Goal: Task Accomplishment & Management: Use online tool/utility

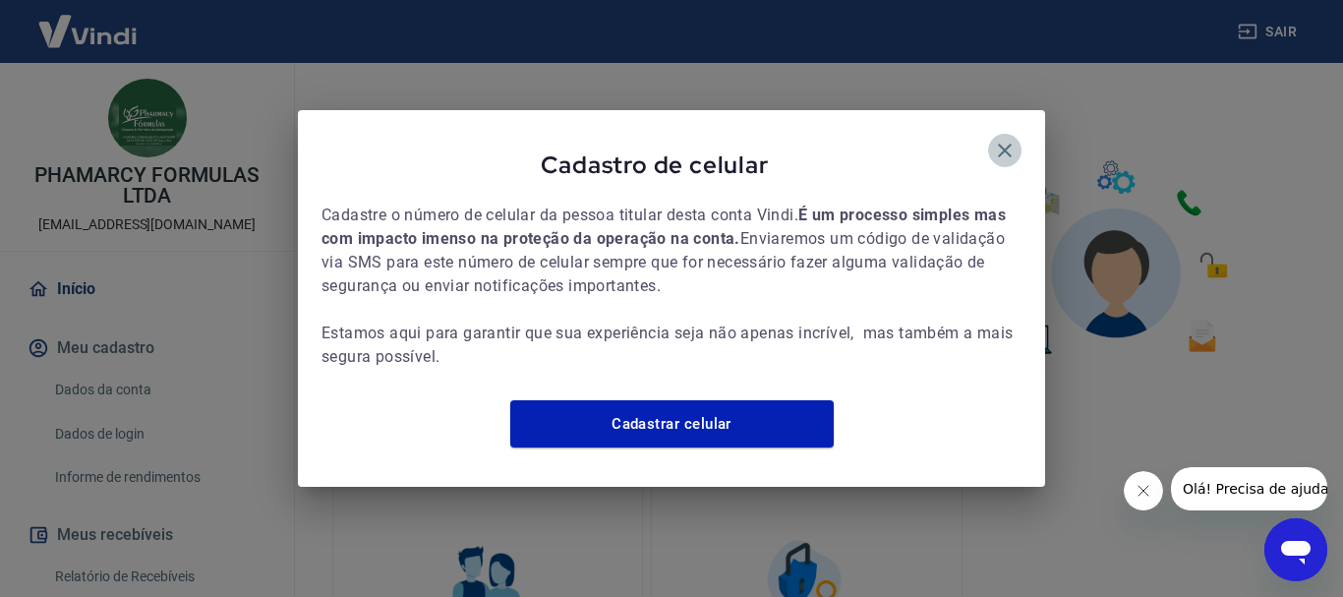
click at [999, 144] on icon "button" at bounding box center [1005, 151] width 14 height 14
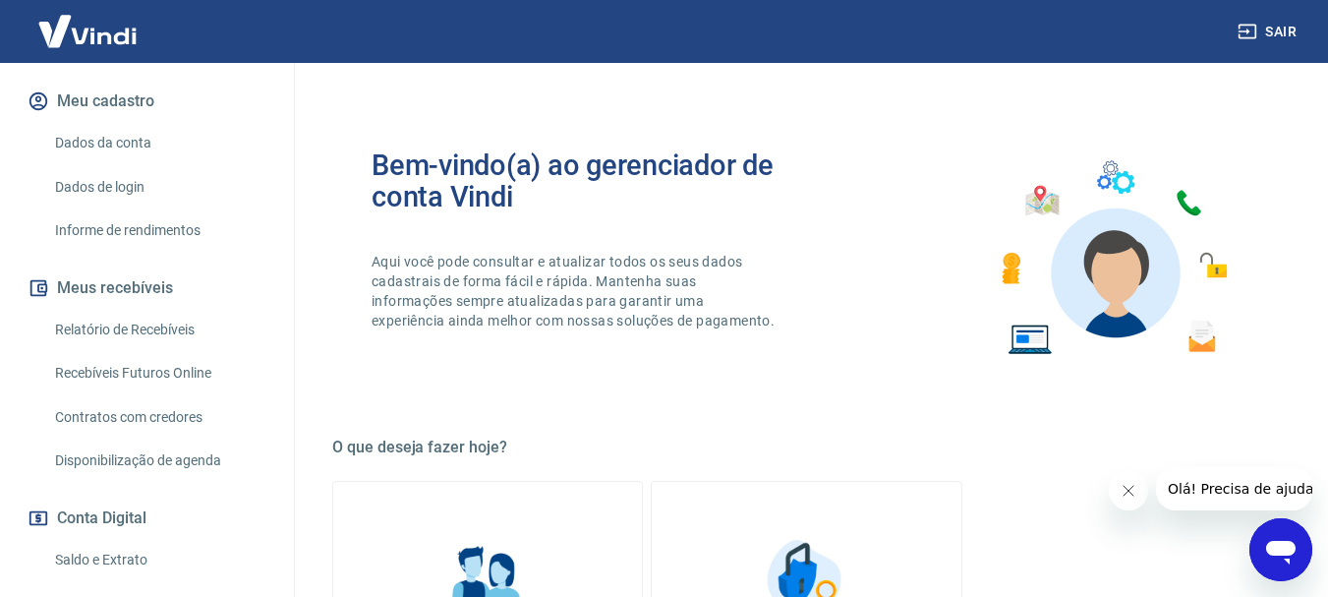
scroll to position [295, 0]
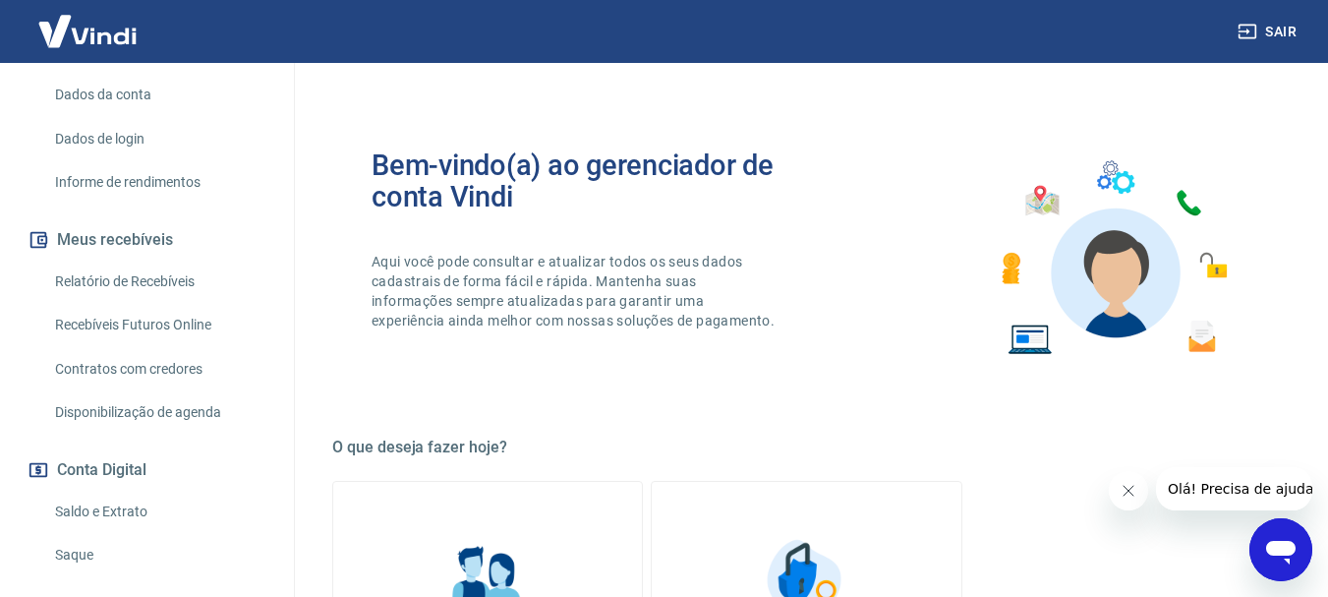
click at [169, 287] on link "Relatório de Recebíveis" at bounding box center [158, 281] width 223 height 40
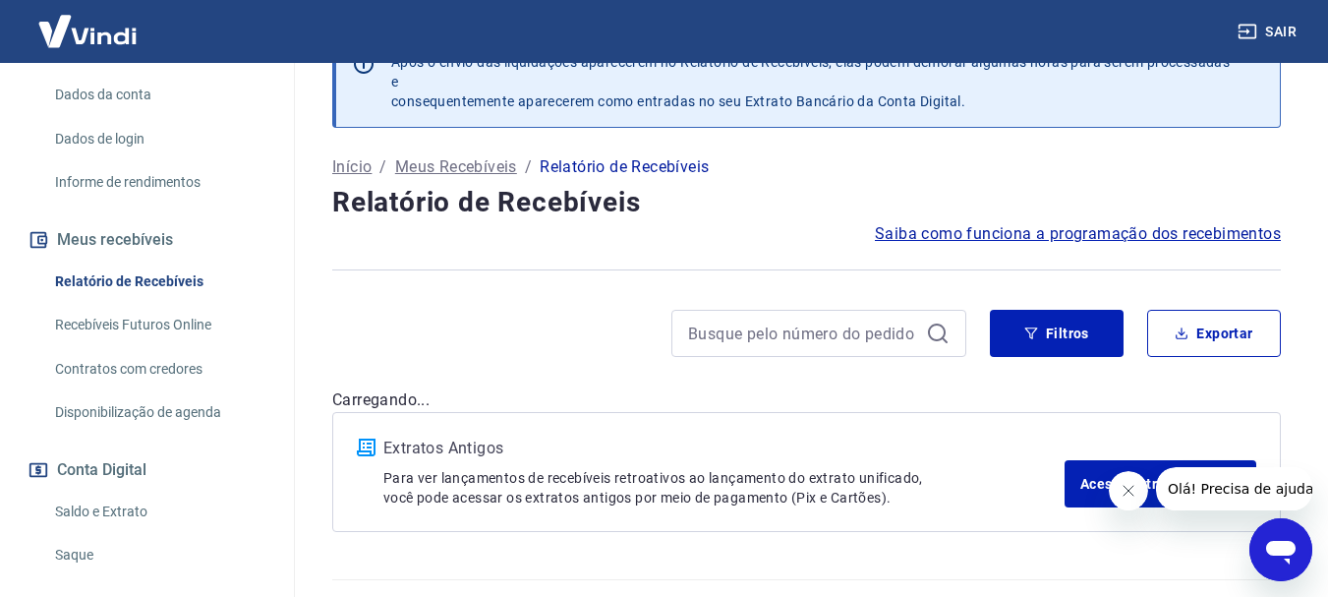
scroll to position [94, 0]
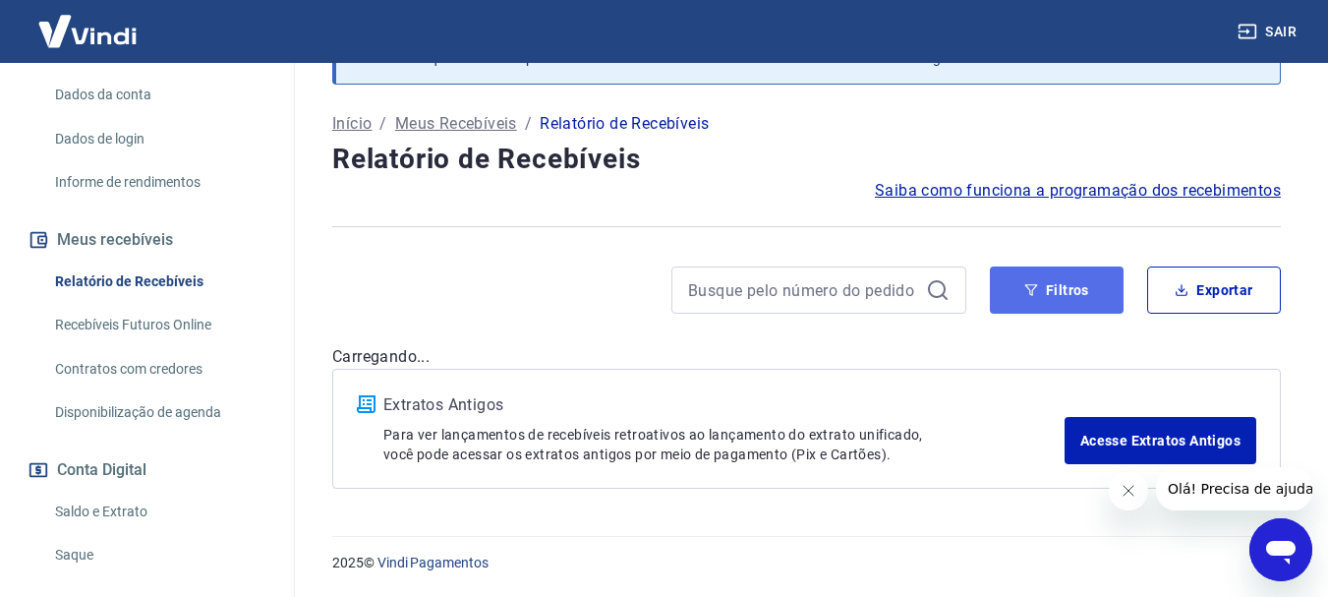
click at [1040, 299] on button "Filtros" at bounding box center [1057, 289] width 134 height 47
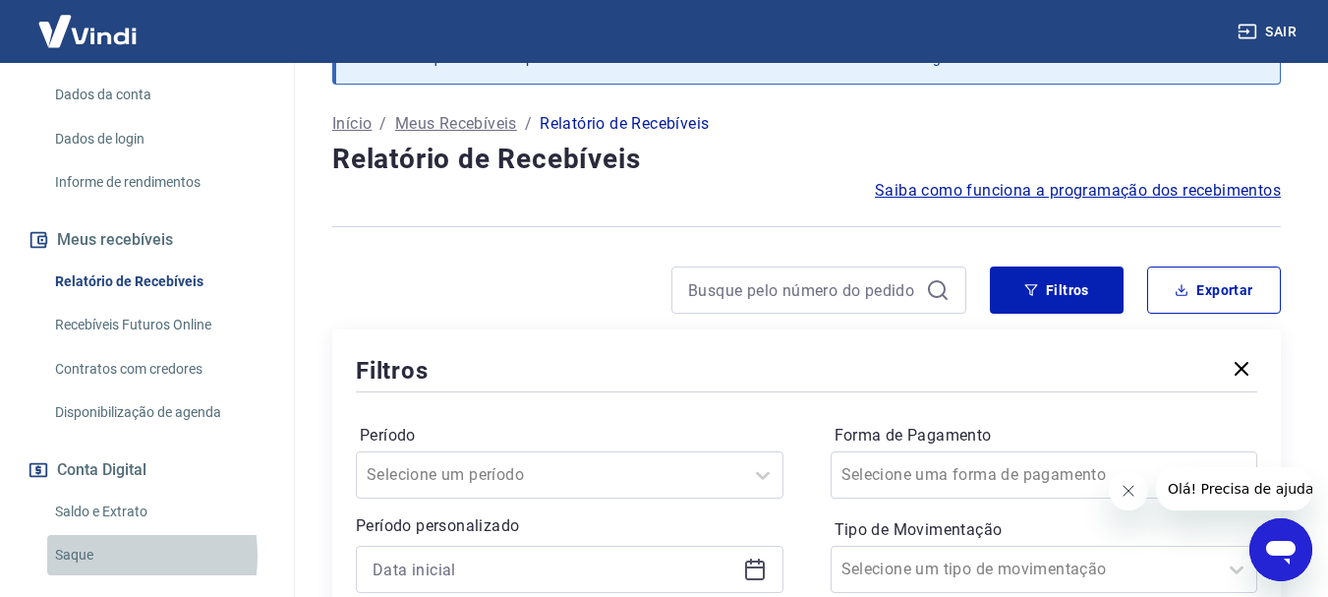
click at [81, 555] on link "Saque" at bounding box center [158, 555] width 223 height 40
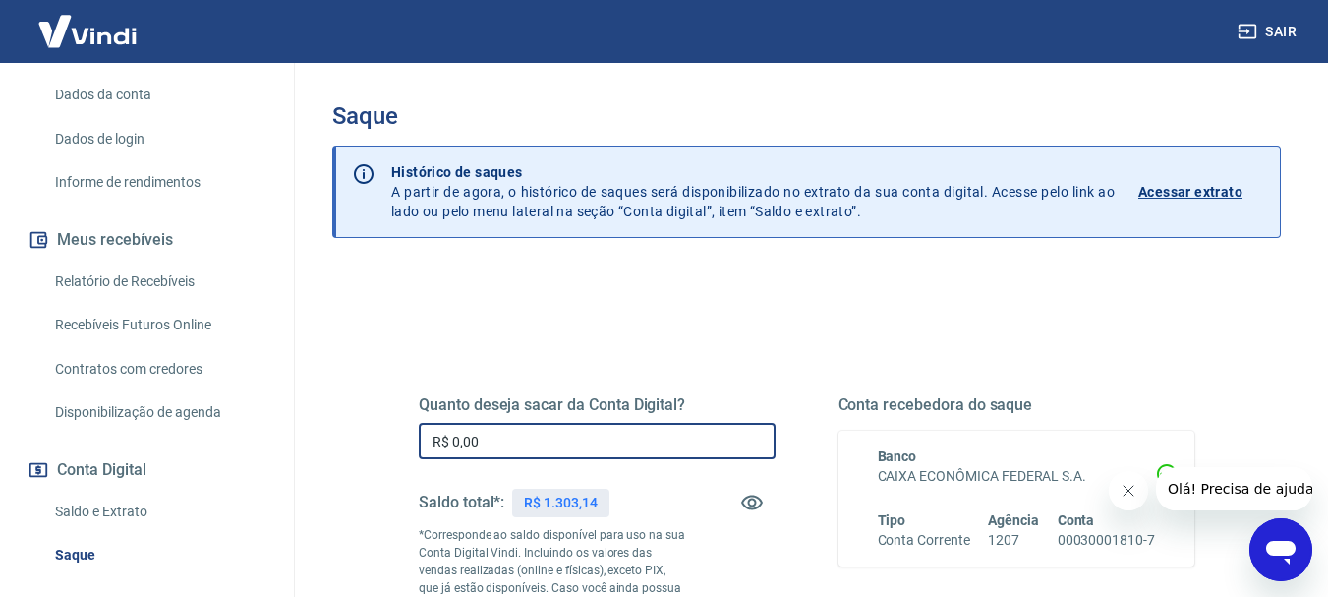
click at [530, 448] on input "R$ 0,00" at bounding box center [597, 441] width 357 height 36
type input "R$ 1.303,14"
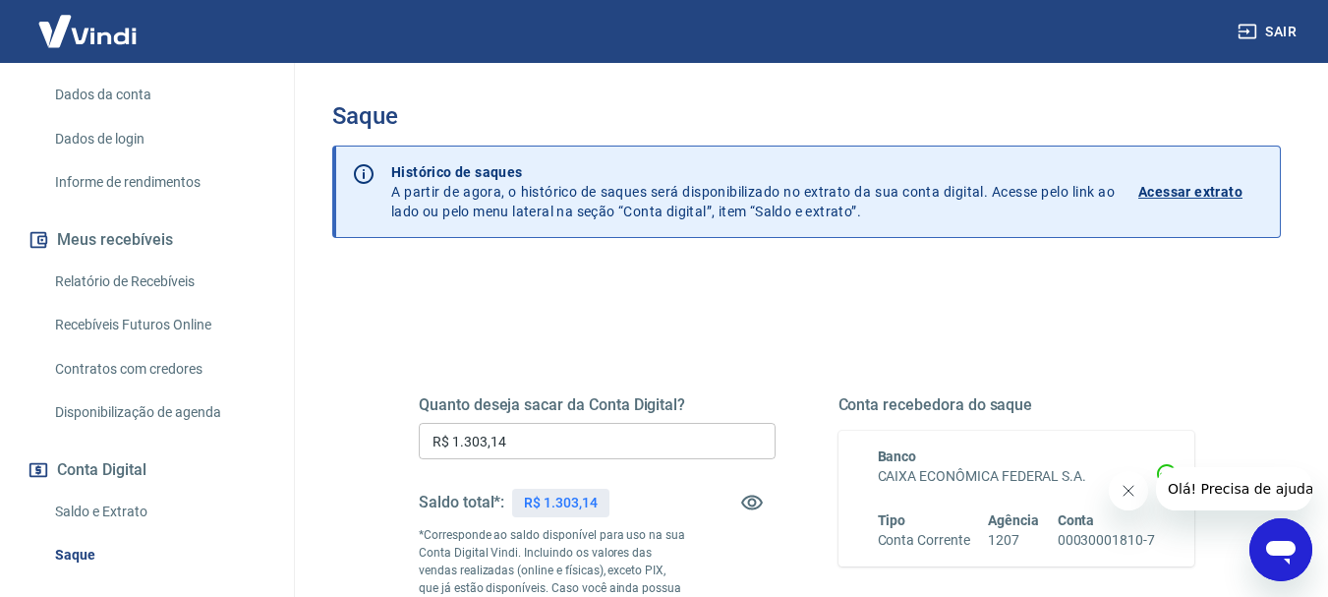
click at [723, 475] on div "Quanto deseja sacar da Conta Digital? R$ 1.303,14 ​ Saldo total*: R$ 1.303,14 *…" at bounding box center [597, 535] width 357 height 281
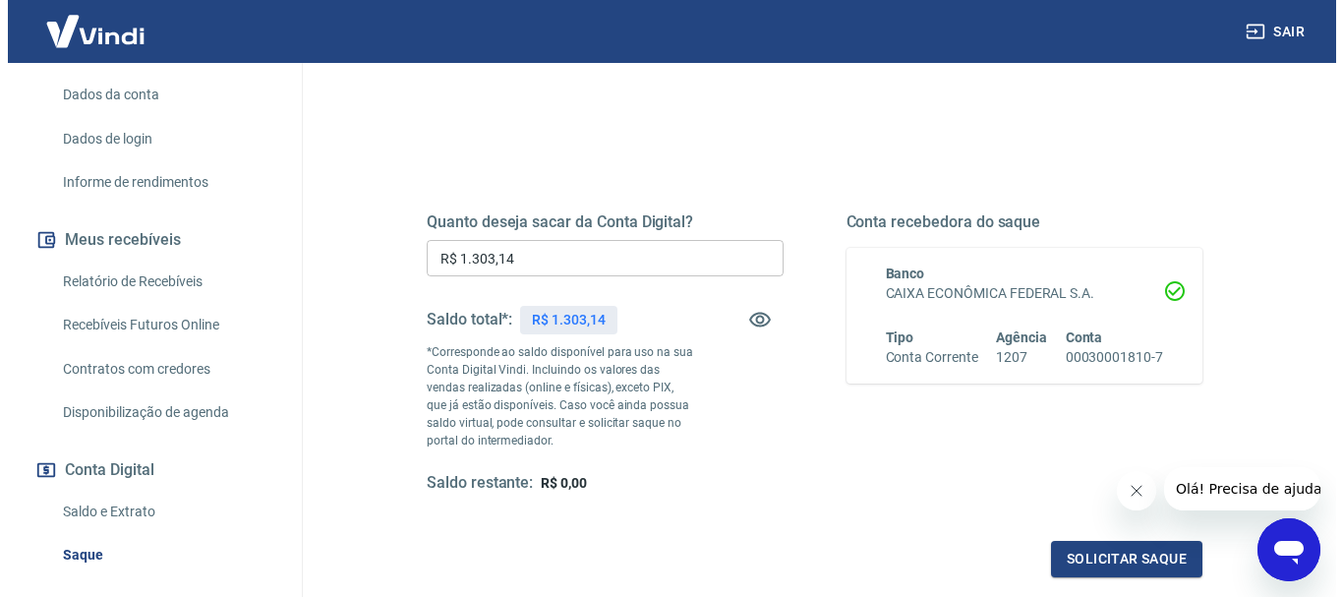
scroll to position [197, 0]
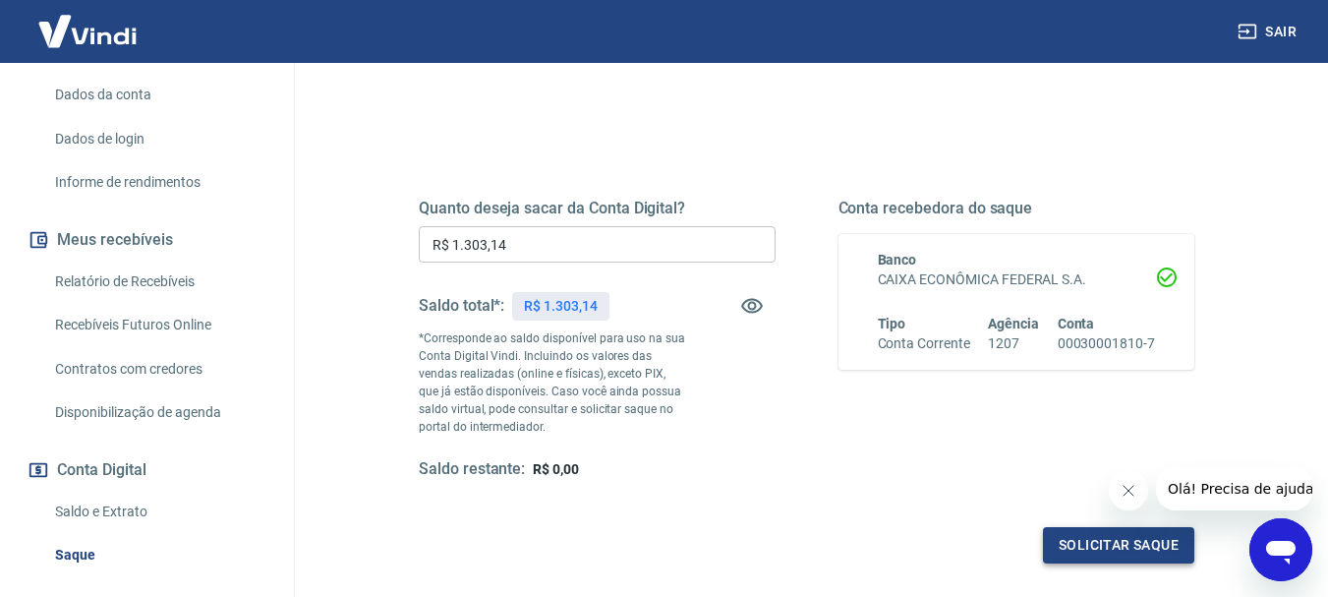
click at [1104, 554] on button "Solicitar saque" at bounding box center [1118, 545] width 151 height 36
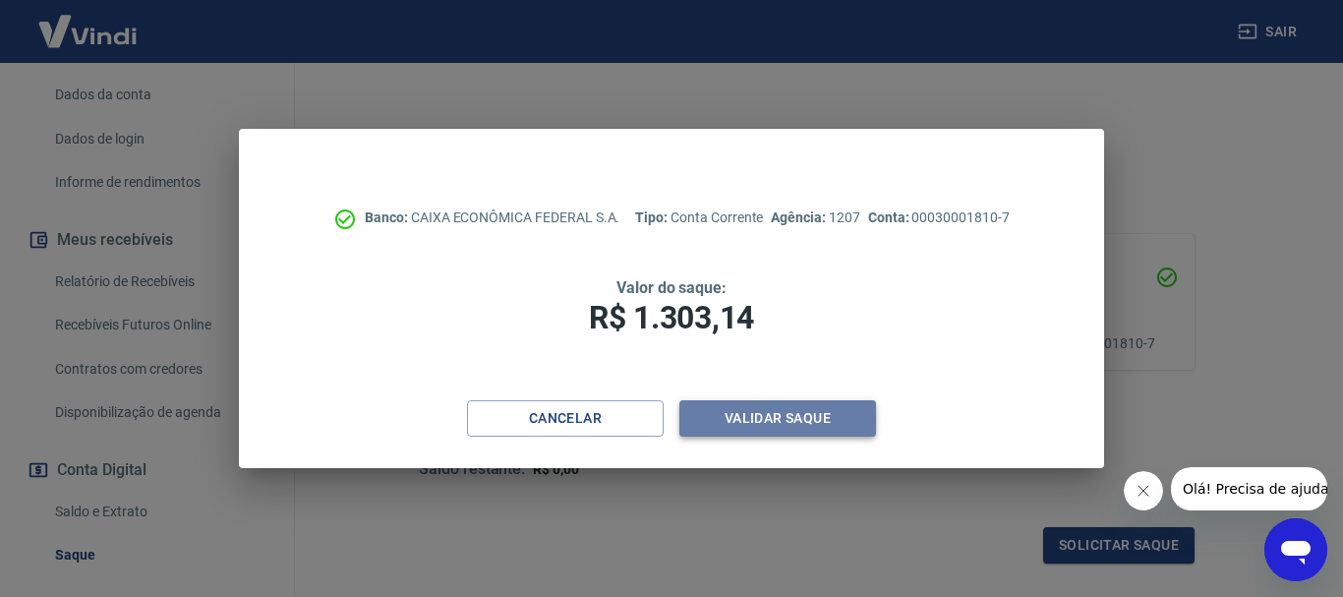
click at [791, 419] on button "Validar saque" at bounding box center [777, 418] width 197 height 36
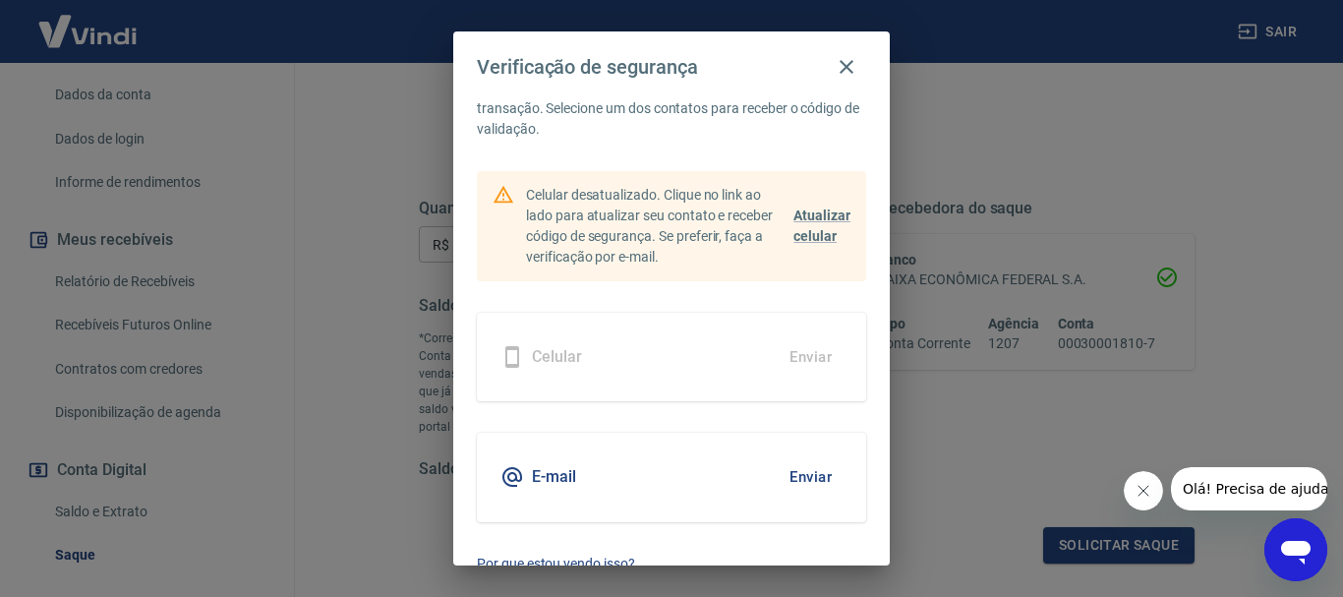
scroll to position [86, 0]
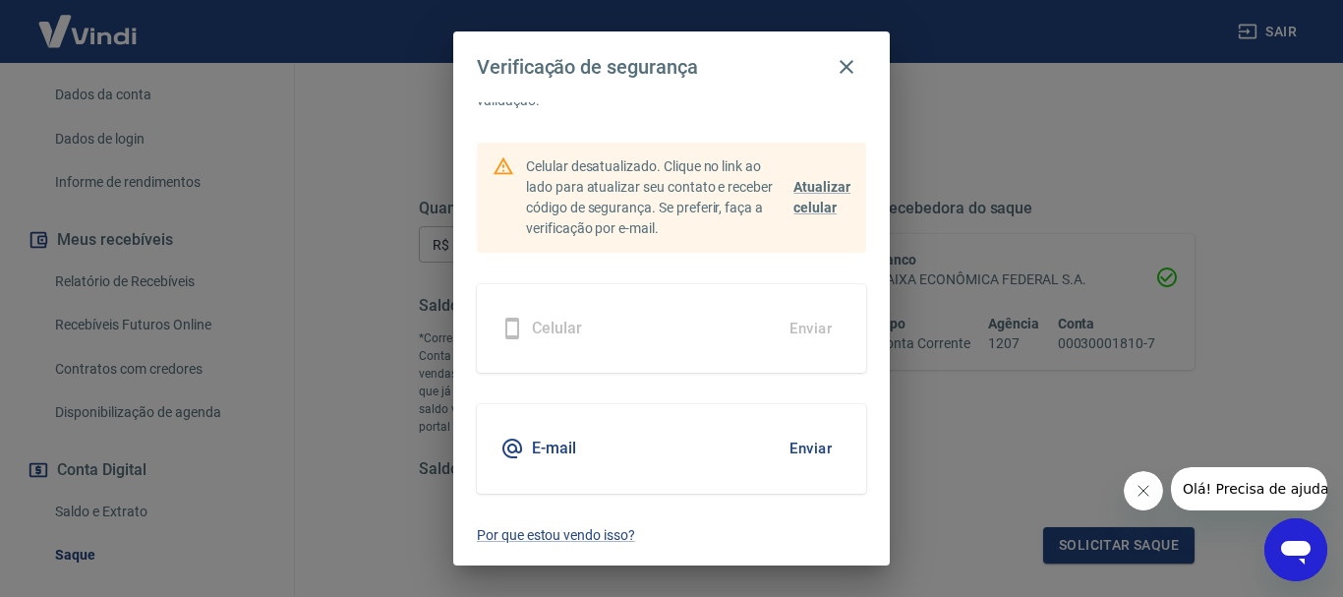
click at [806, 447] on button "Enviar" at bounding box center [810, 448] width 64 height 41
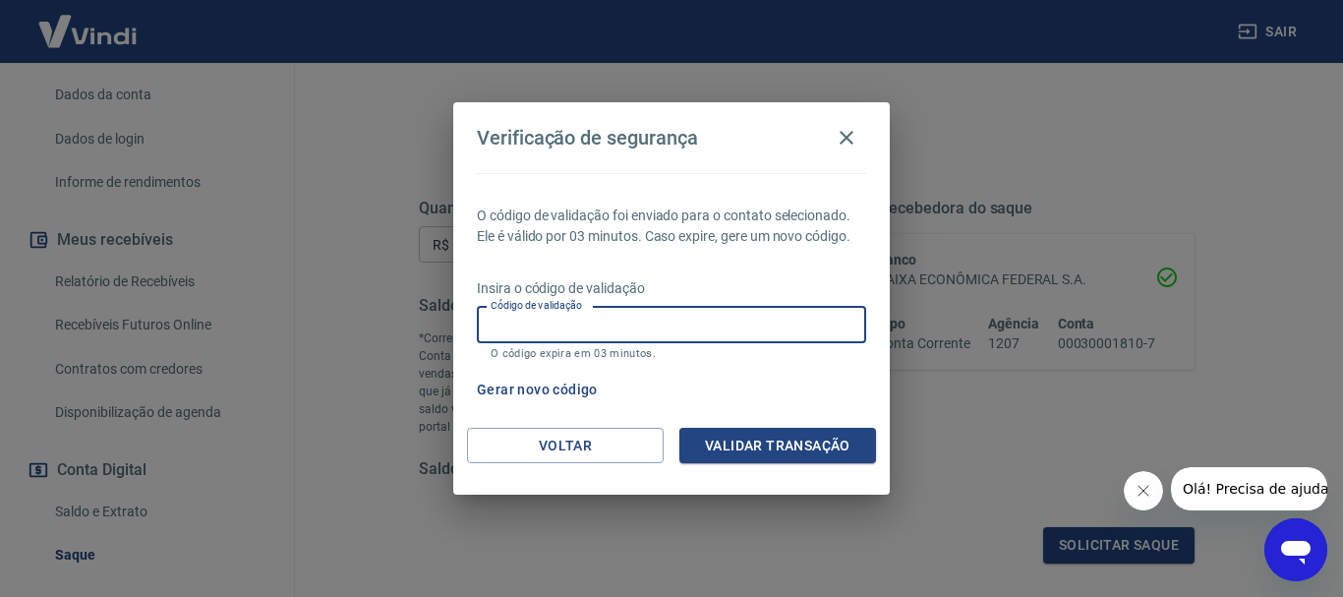
click at [537, 325] on input "Código de validação" at bounding box center [671, 325] width 389 height 36
type input "151133"
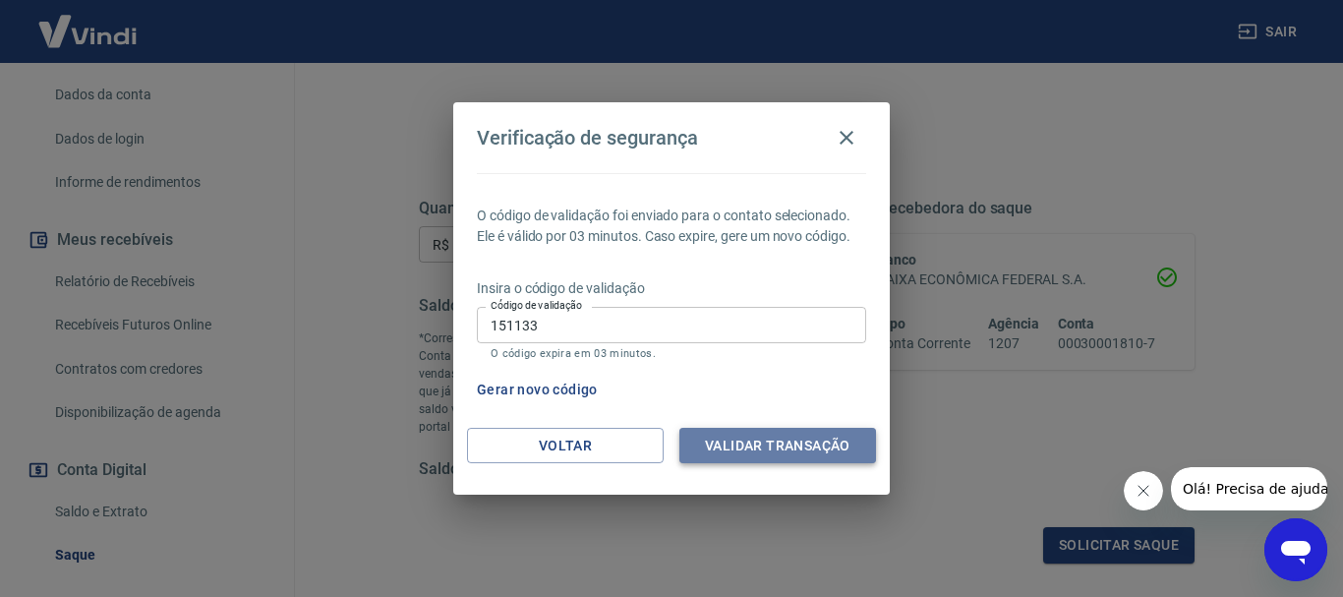
click at [788, 450] on button "Validar transação" at bounding box center [777, 446] width 197 height 36
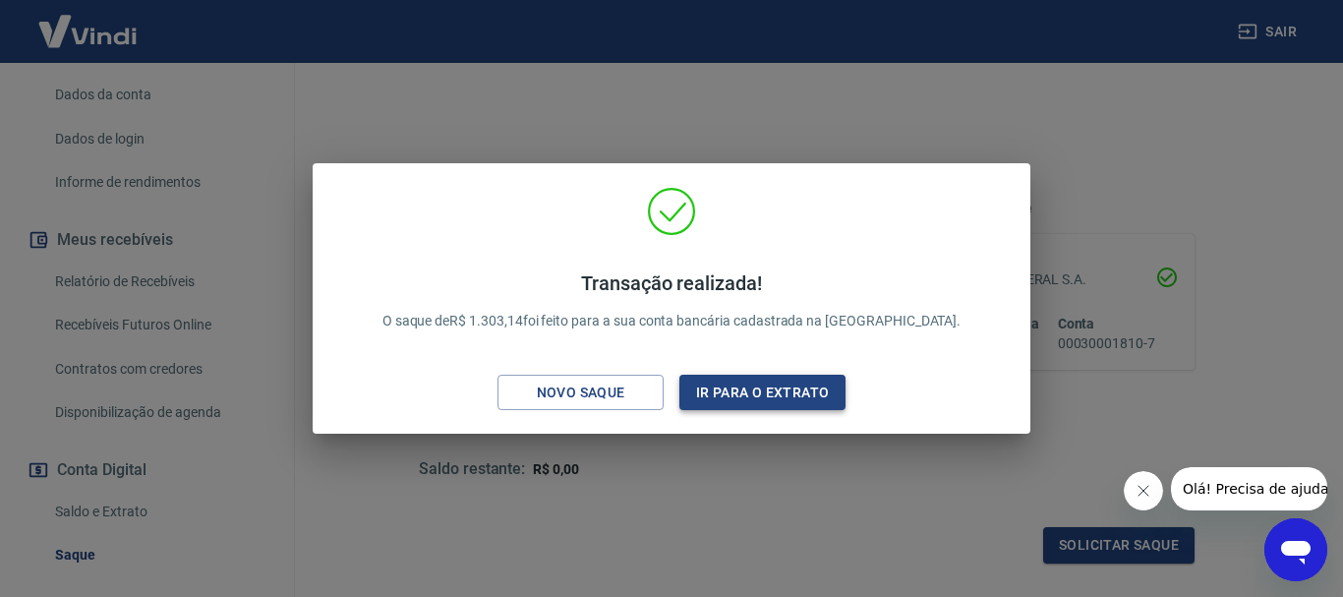
click at [728, 397] on button "Ir para o extrato" at bounding box center [762, 392] width 166 height 36
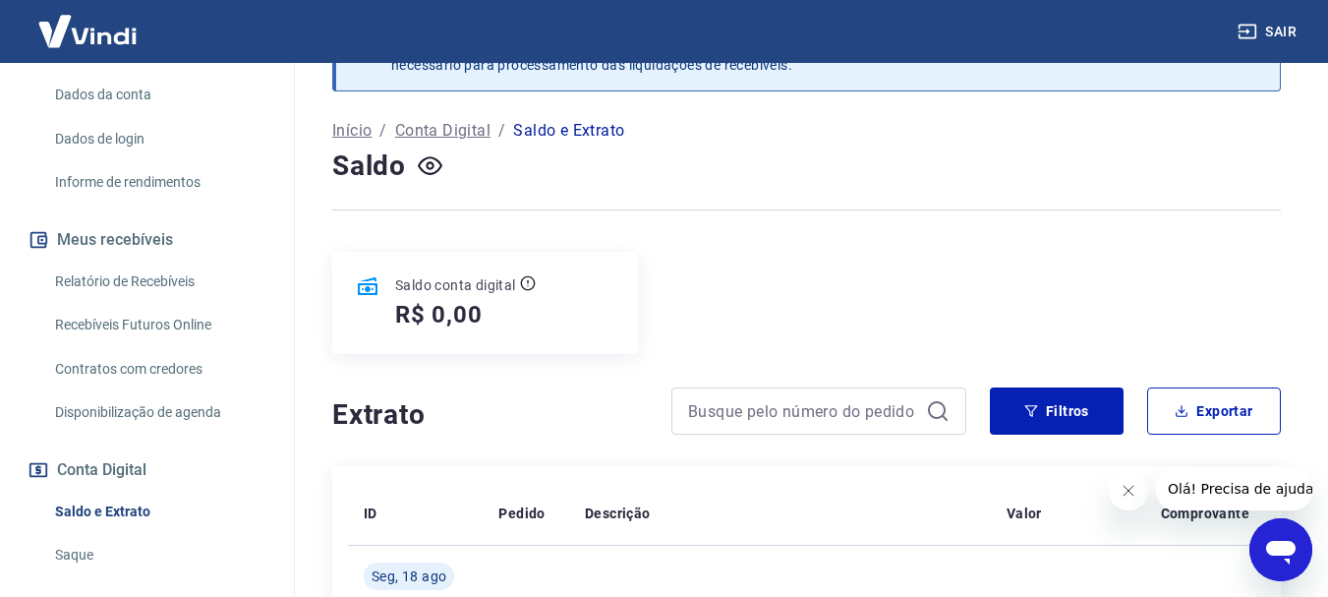
scroll to position [197, 0]
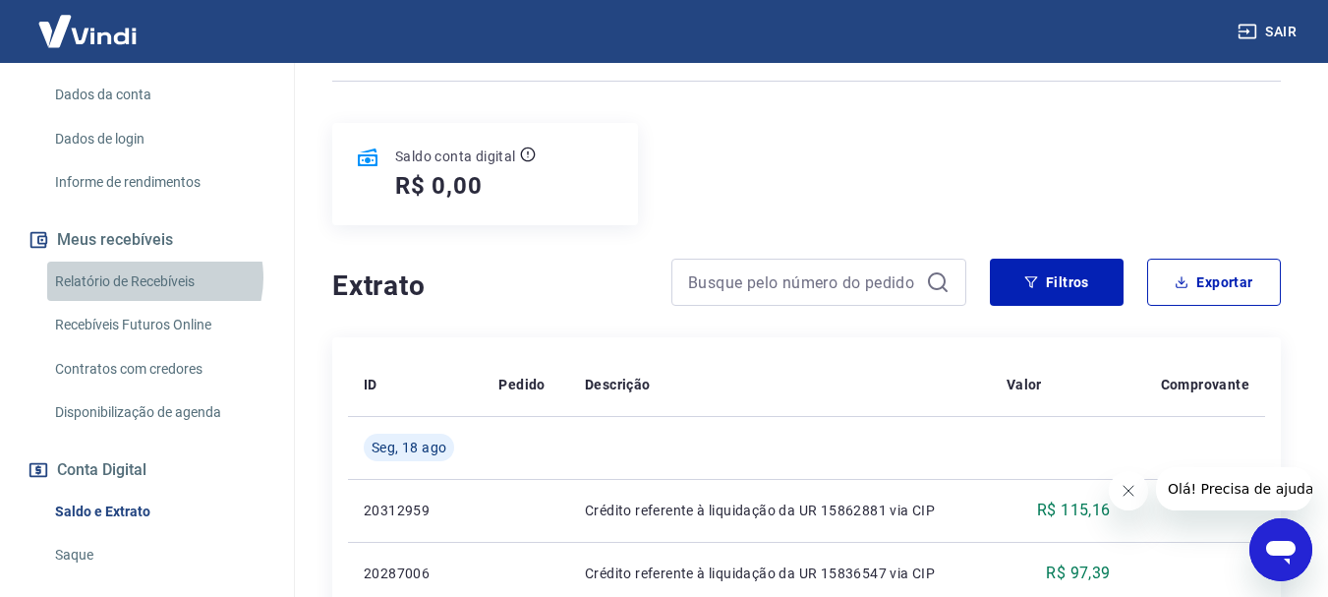
click at [153, 277] on link "Relatório de Recebíveis" at bounding box center [158, 281] width 223 height 40
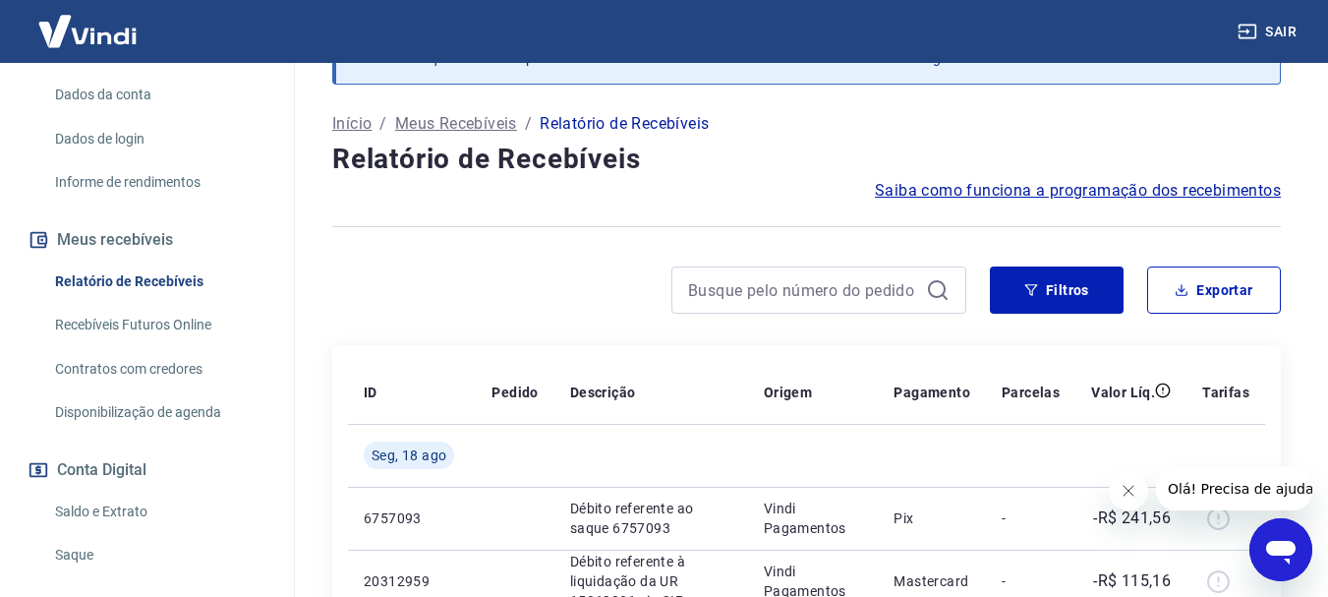
scroll to position [197, 0]
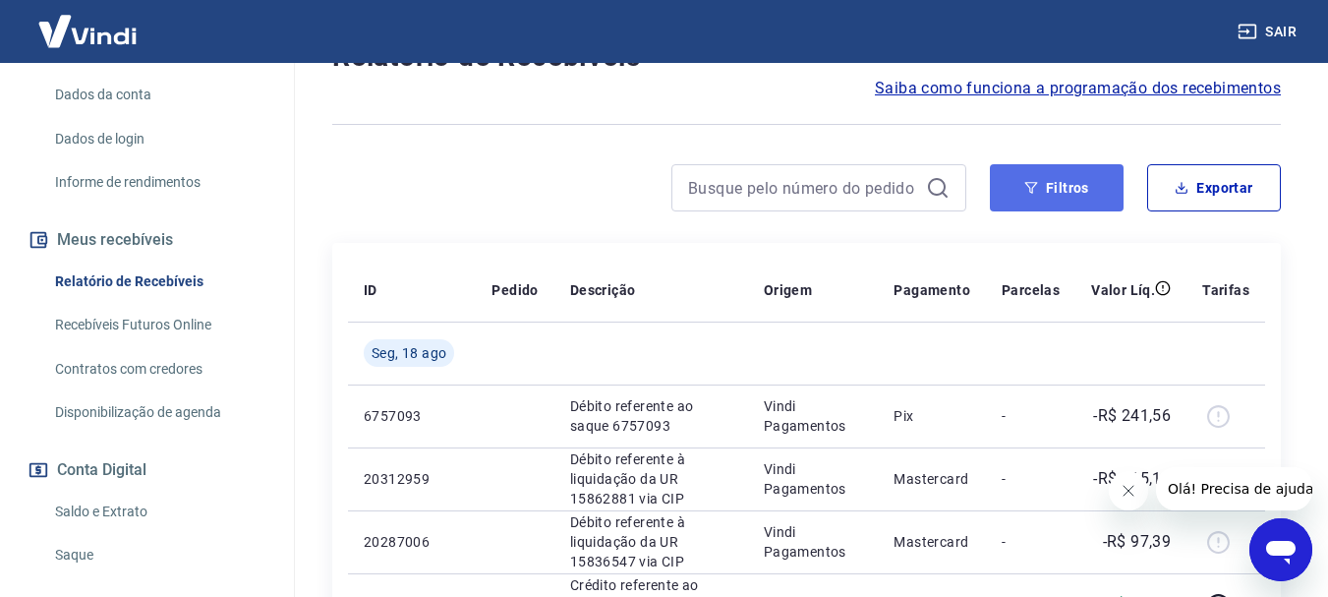
click at [1054, 191] on button "Filtros" at bounding box center [1057, 187] width 134 height 47
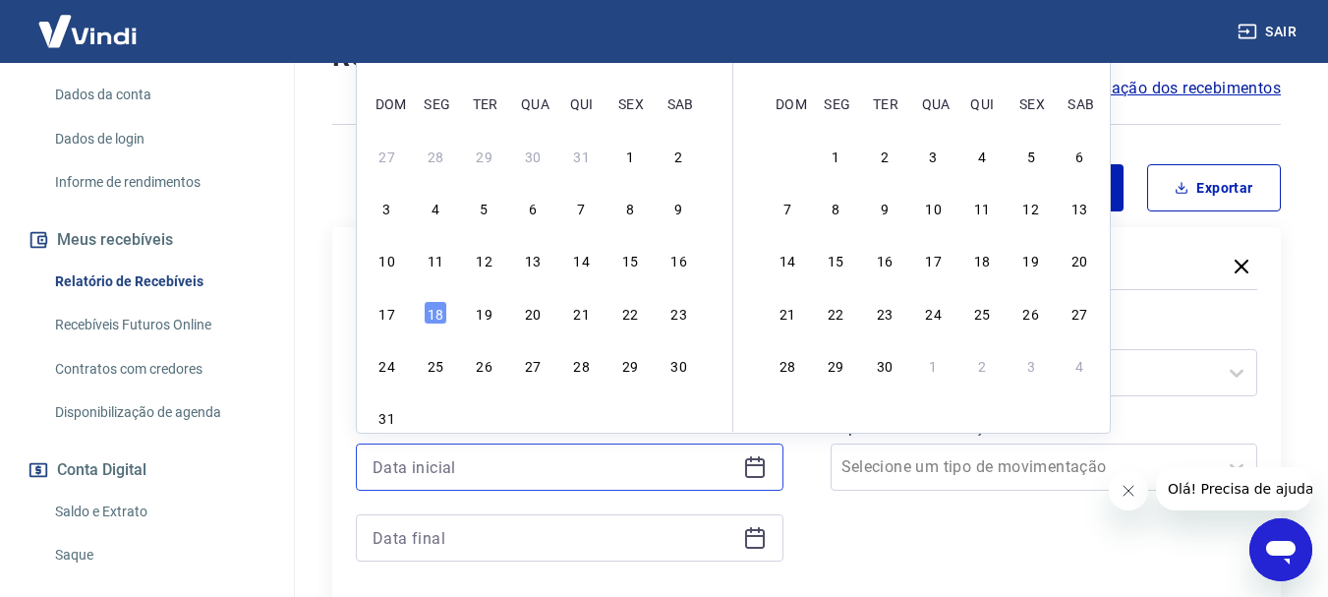
click at [562, 461] on input at bounding box center [554, 466] width 363 height 29
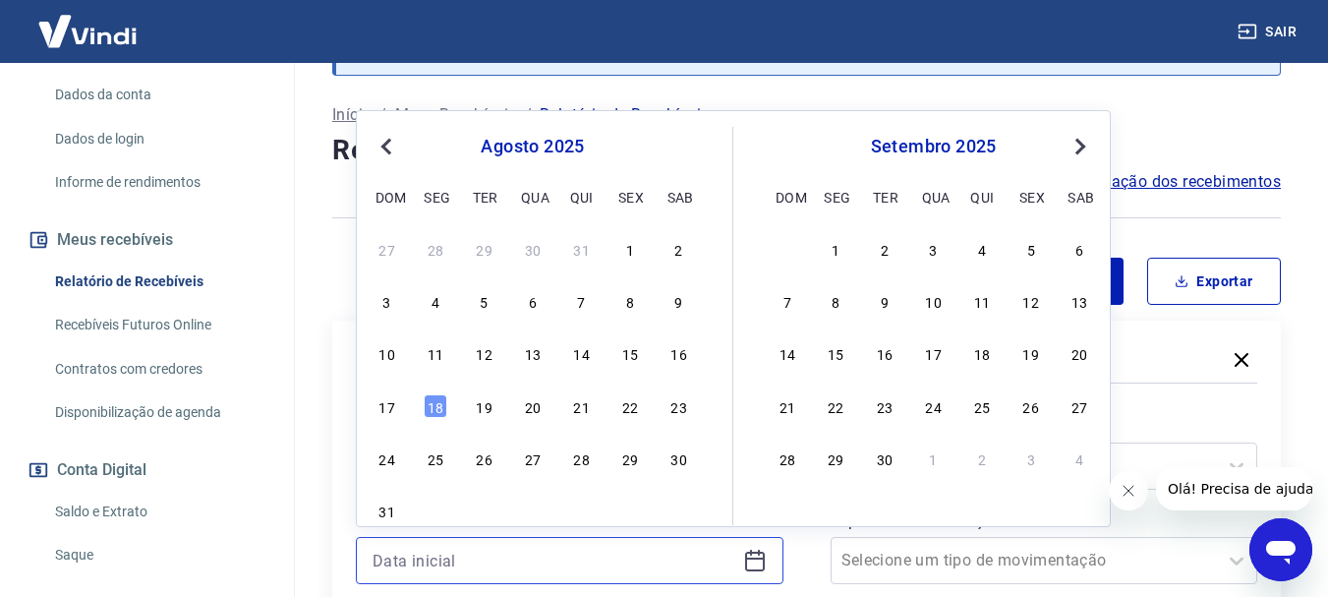
scroll to position [98, 0]
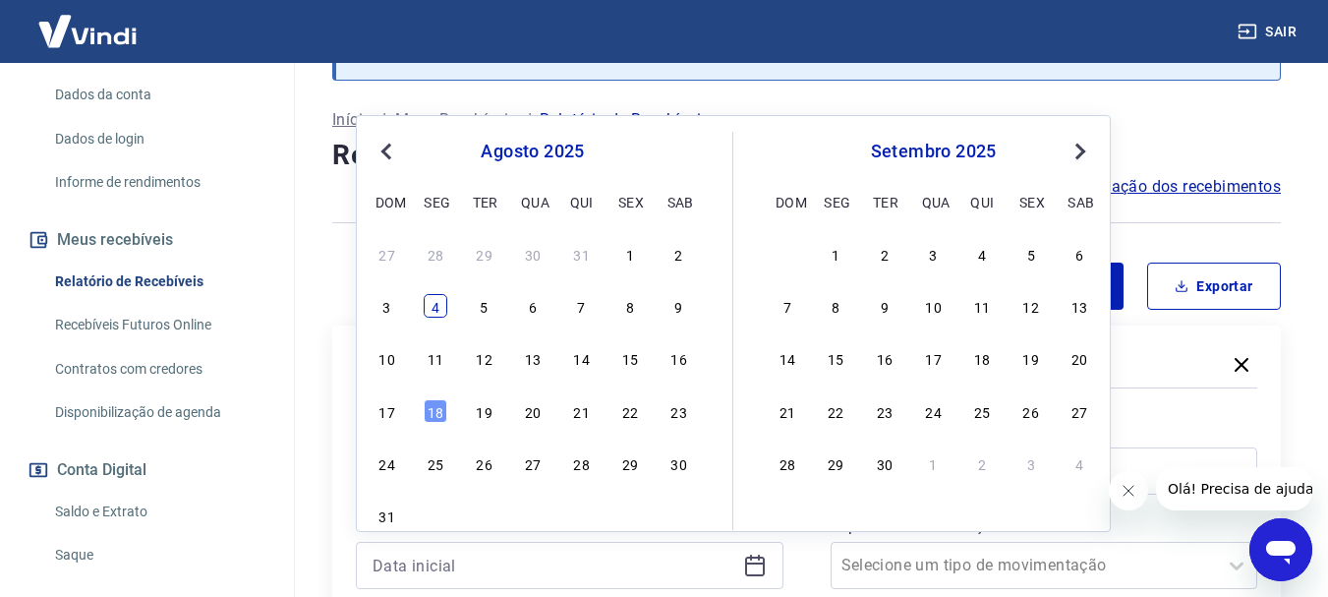
click at [431, 306] on div "4" at bounding box center [436, 306] width 24 height 24
type input "[DATE]"
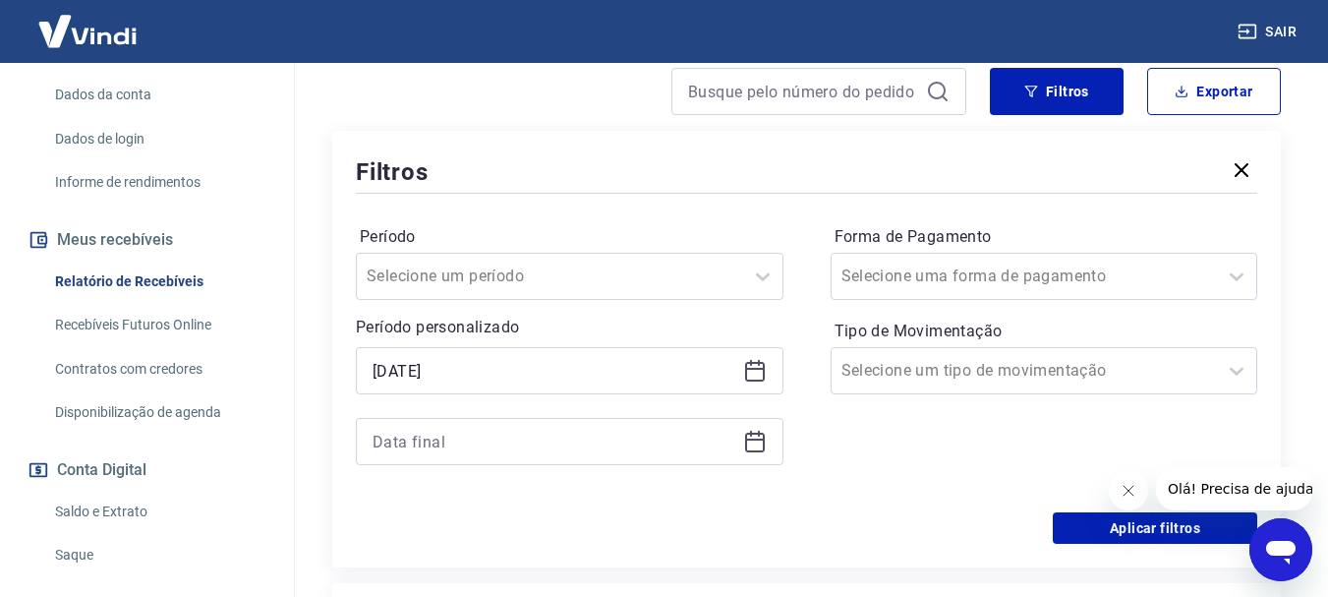
scroll to position [295, 0]
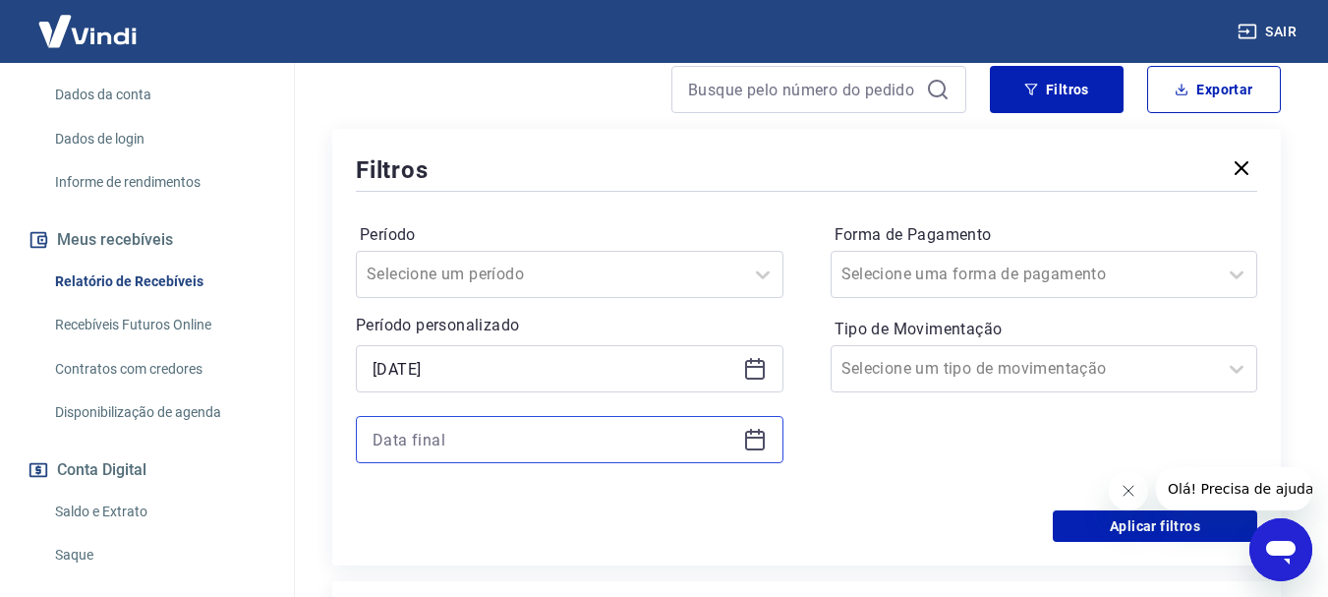
click at [608, 450] on input at bounding box center [554, 439] width 363 height 29
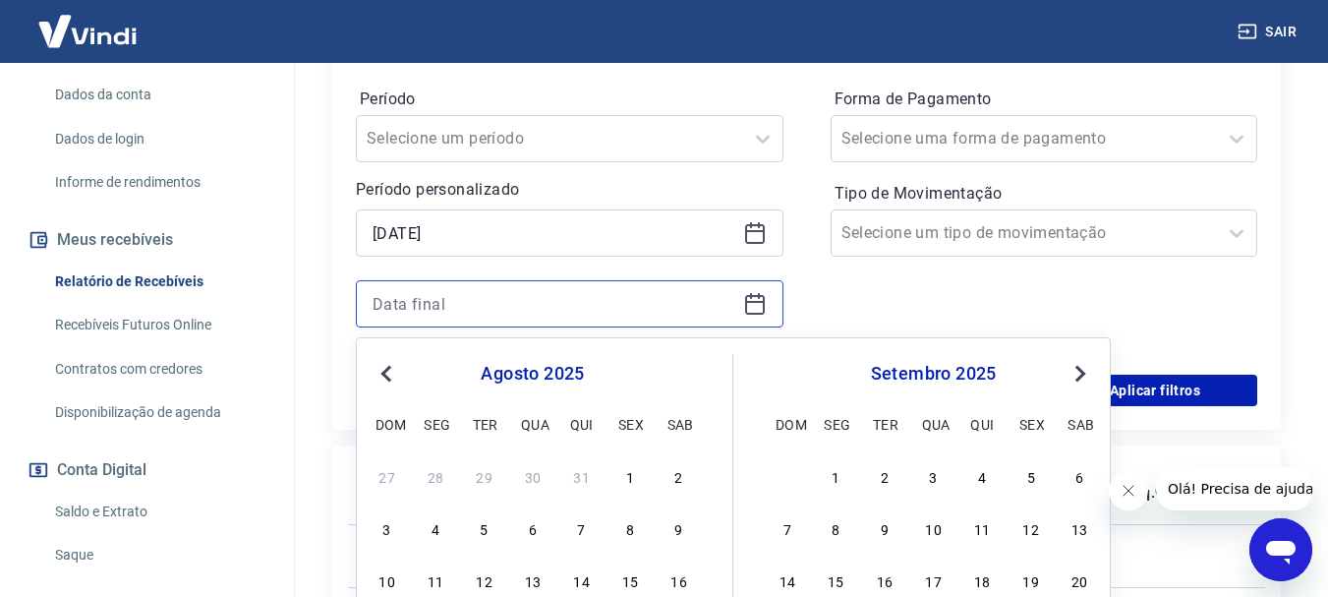
scroll to position [590, 0]
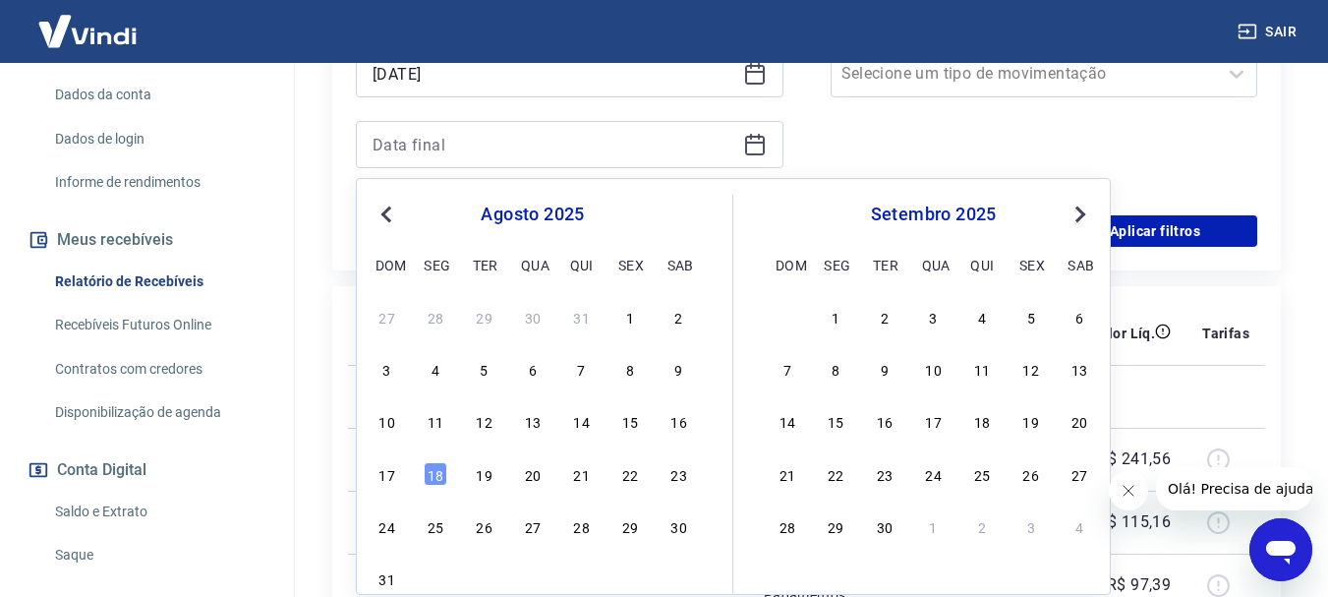
click at [434, 479] on div "18" at bounding box center [436, 474] width 24 height 24
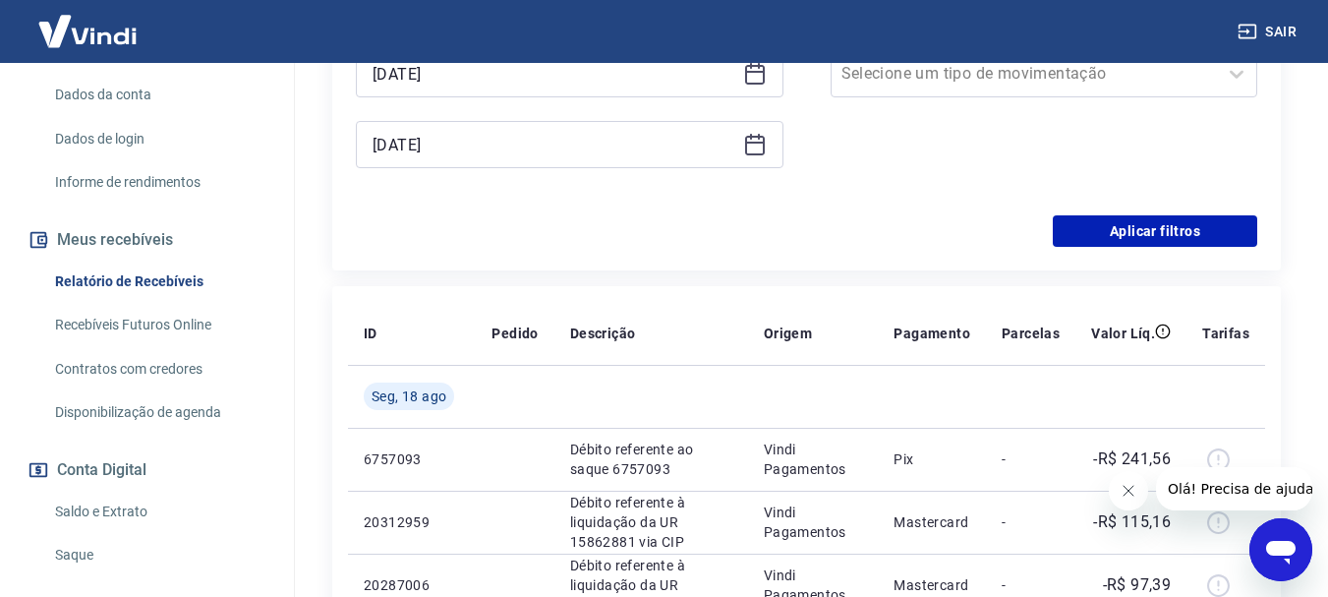
type input "[DATE]"
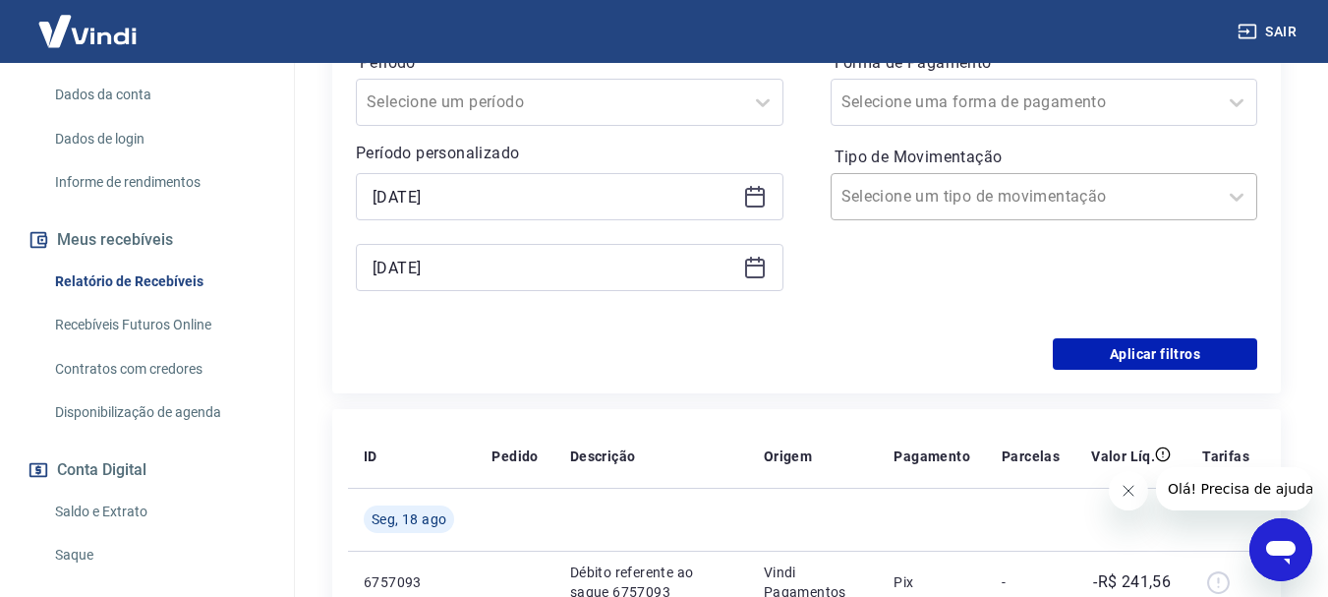
scroll to position [393, 0]
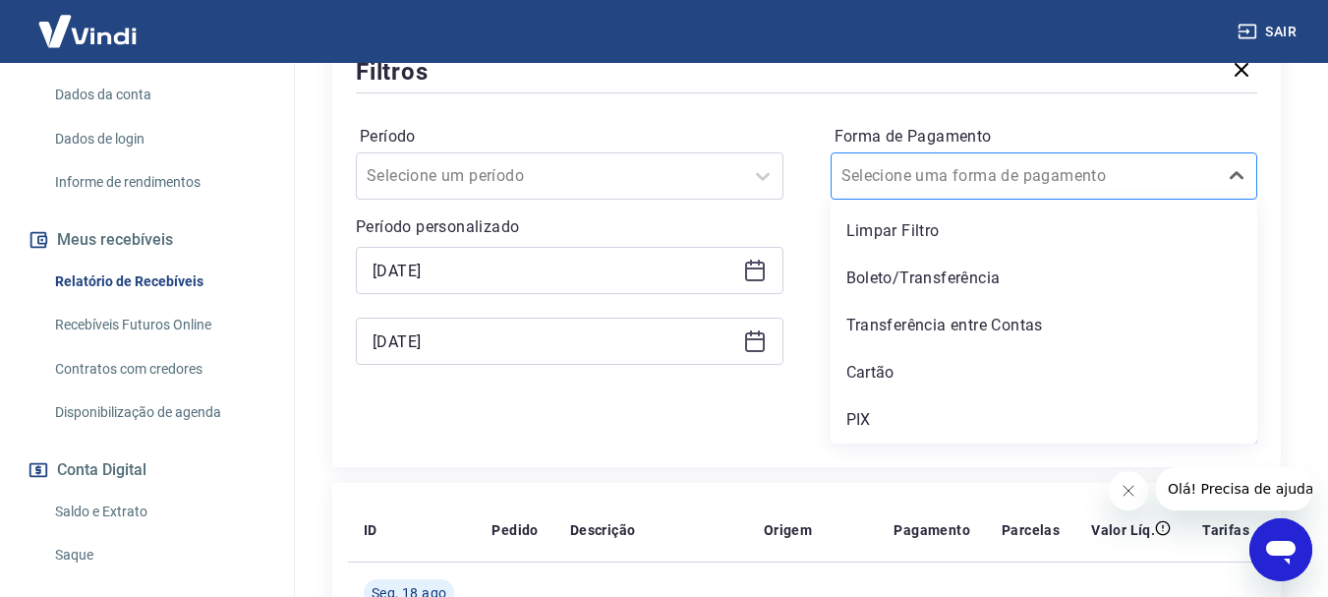
click at [972, 183] on input "Forma de Pagamento" at bounding box center [940, 176] width 199 height 24
click at [881, 416] on div "PIX" at bounding box center [1045, 419] width 428 height 39
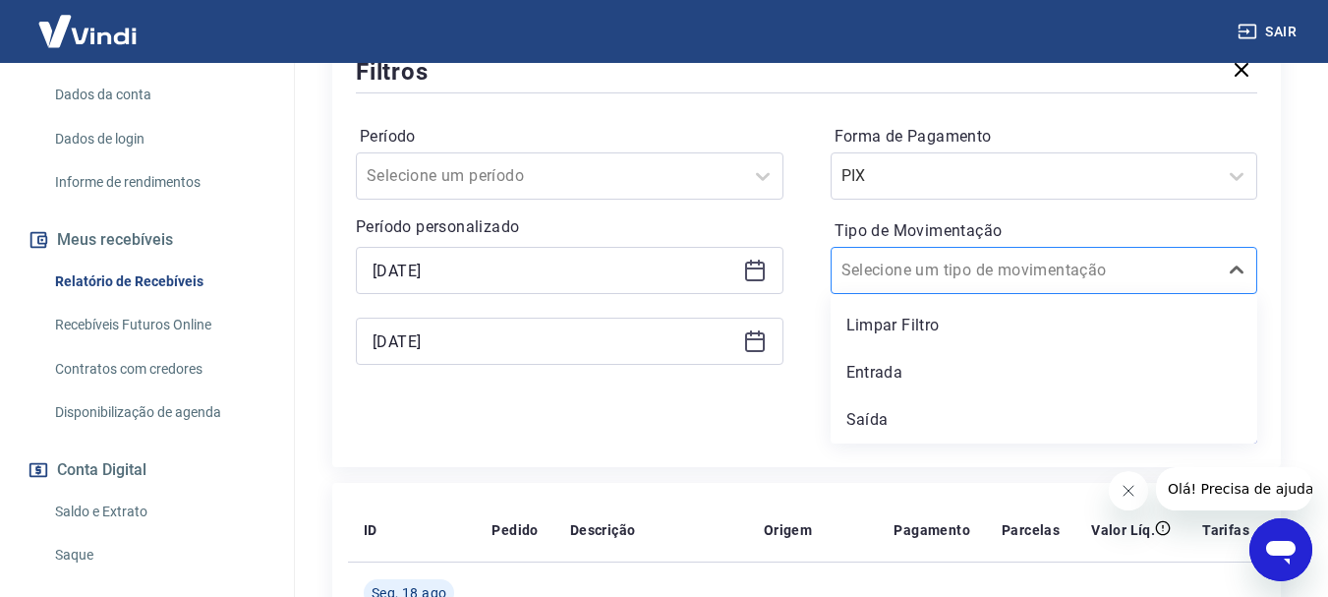
click at [991, 280] on input "Tipo de Movimentação" at bounding box center [940, 270] width 199 height 24
click at [895, 414] on div "Saída" at bounding box center [1045, 419] width 428 height 39
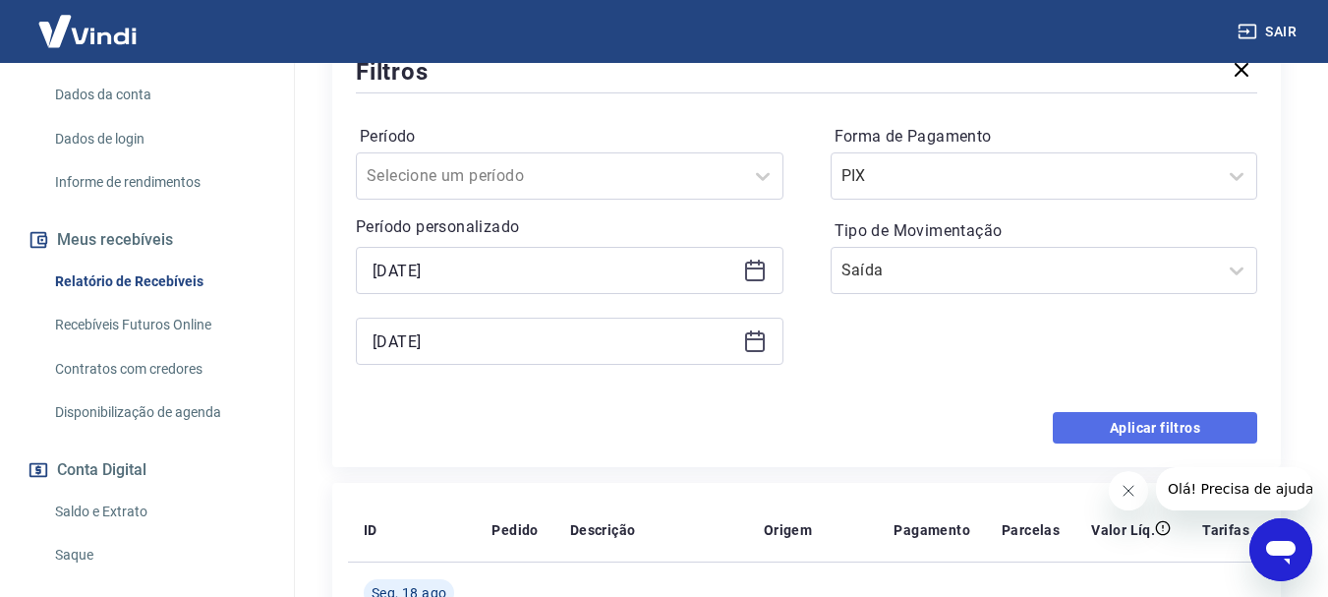
click at [1134, 430] on button "Aplicar filtros" at bounding box center [1155, 427] width 204 height 31
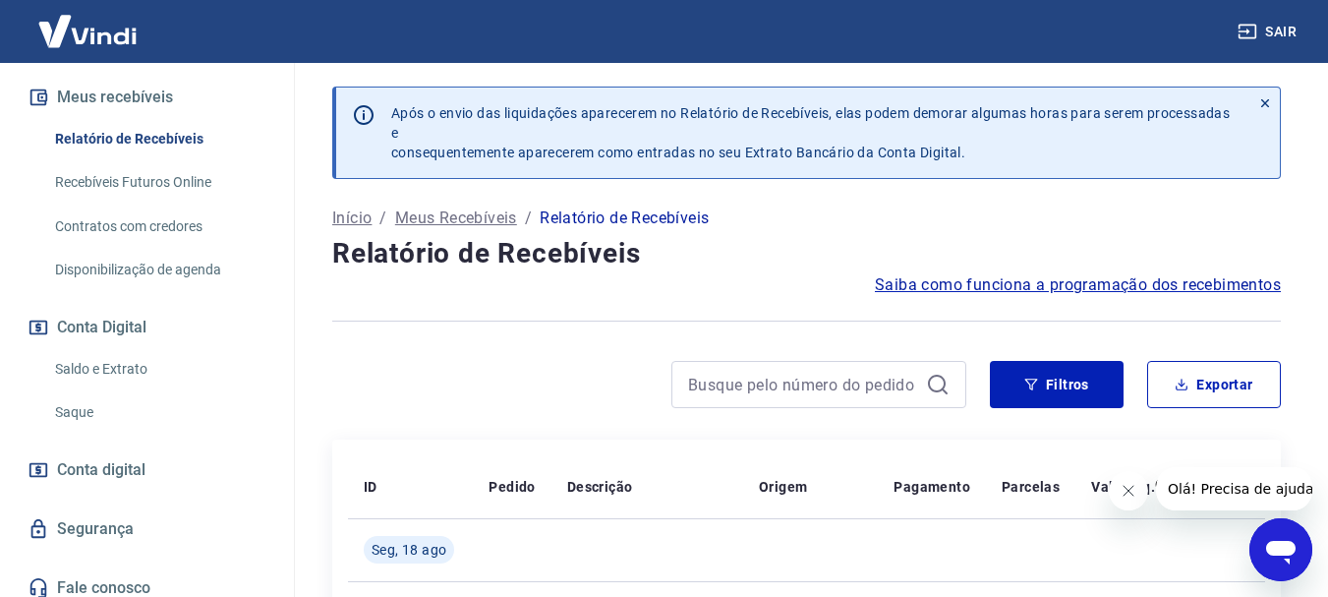
scroll to position [450, 0]
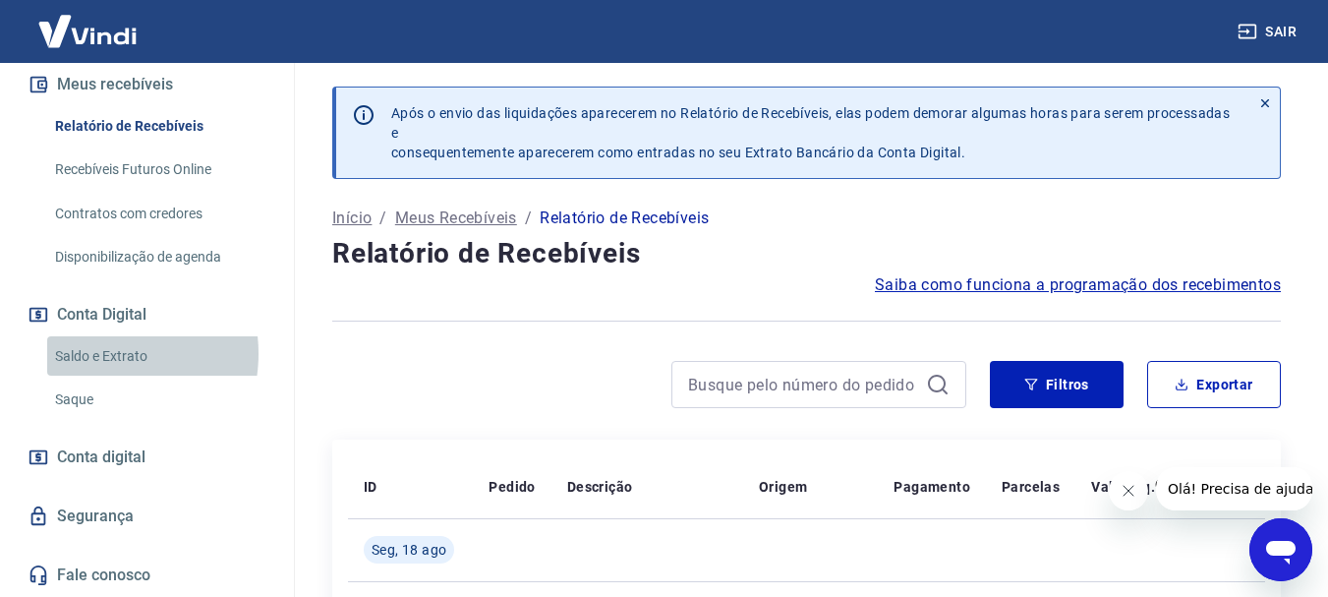
click at [92, 353] on link "Saldo e Extrato" at bounding box center [158, 356] width 223 height 40
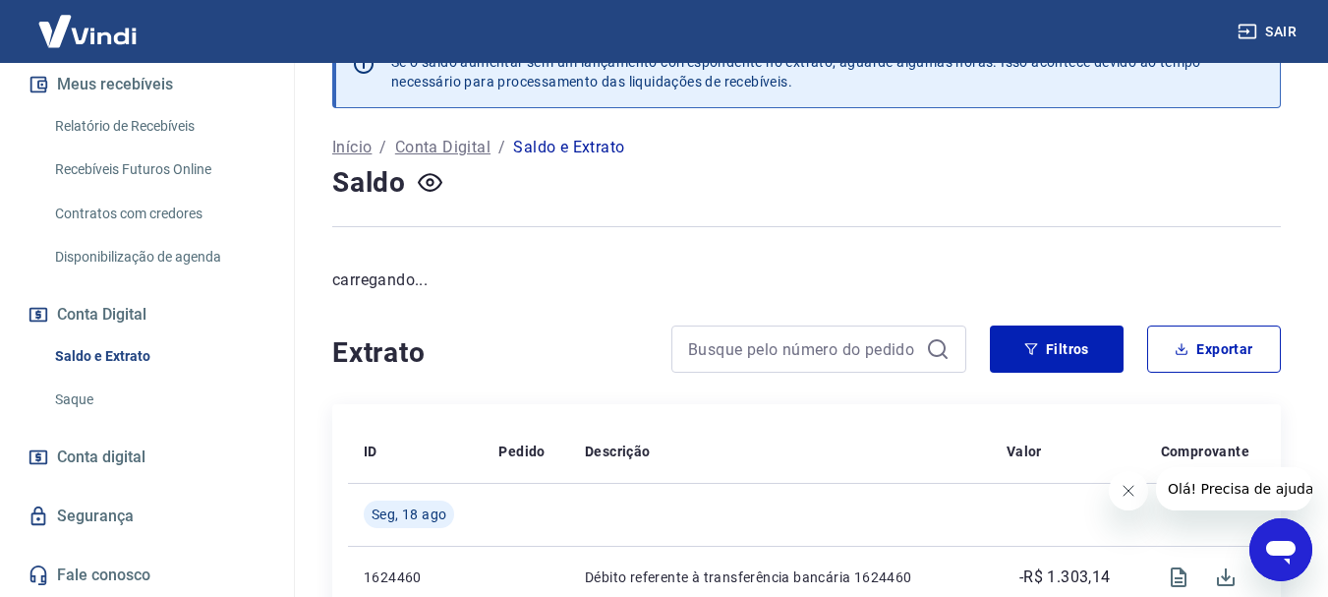
scroll to position [98, 0]
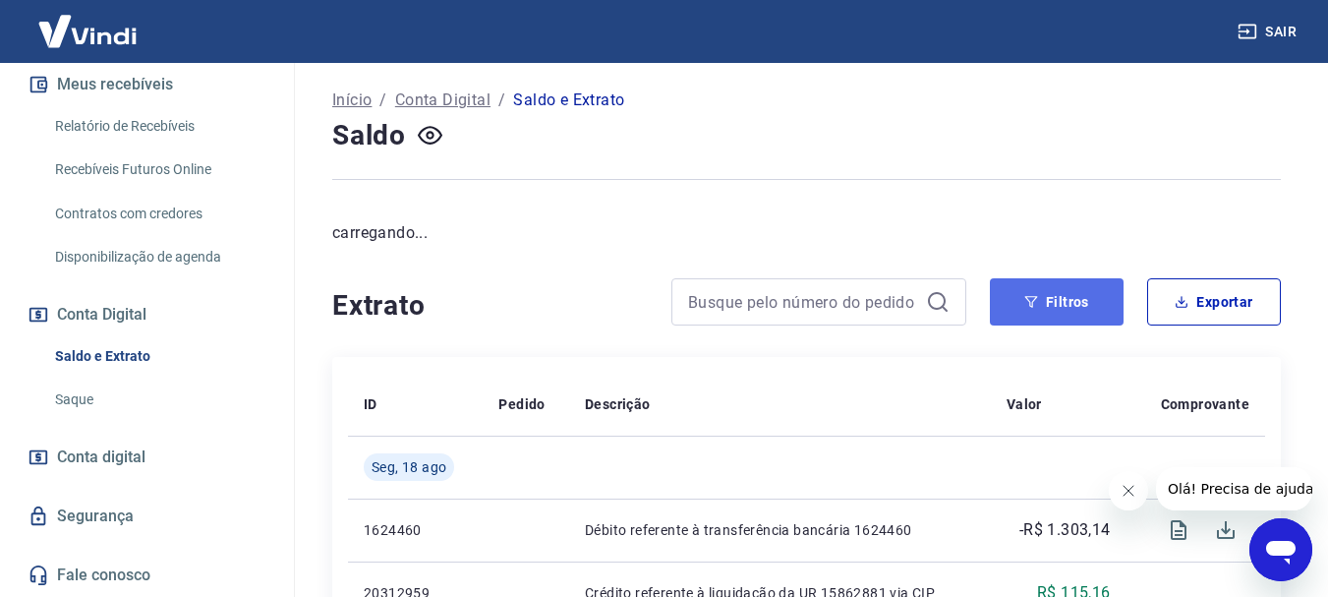
click at [1039, 293] on button "Filtros" at bounding box center [1057, 301] width 134 height 47
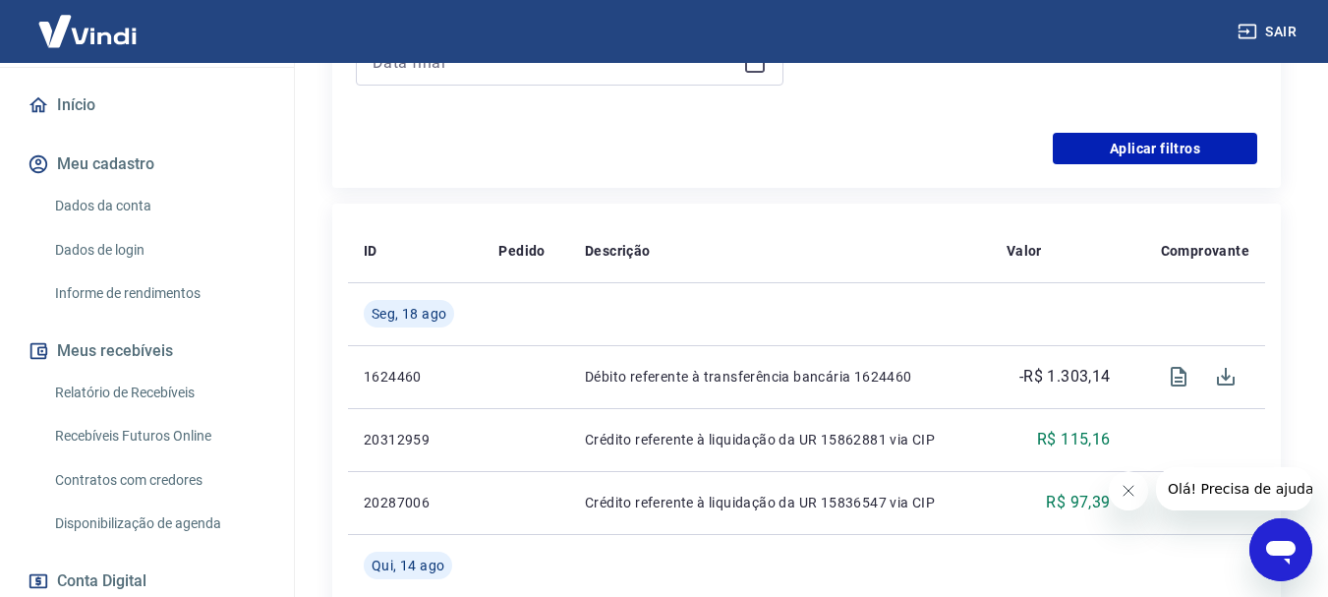
scroll to position [197, 0]
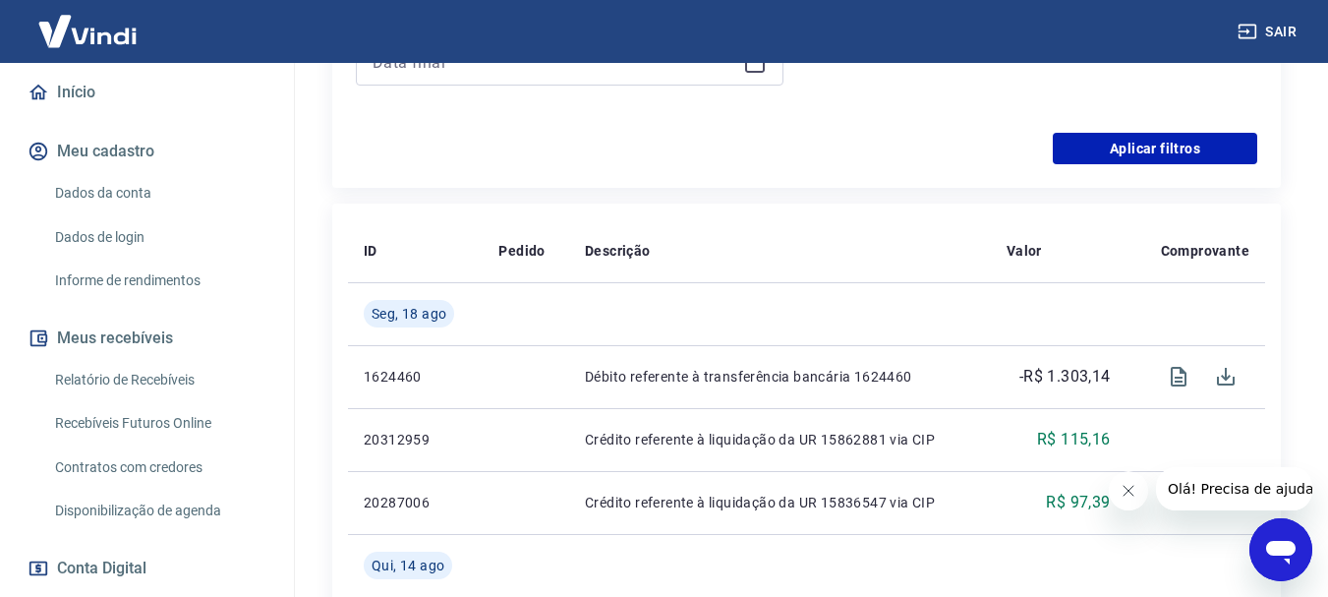
click at [156, 382] on link "Relatório de Recebíveis" at bounding box center [158, 380] width 223 height 40
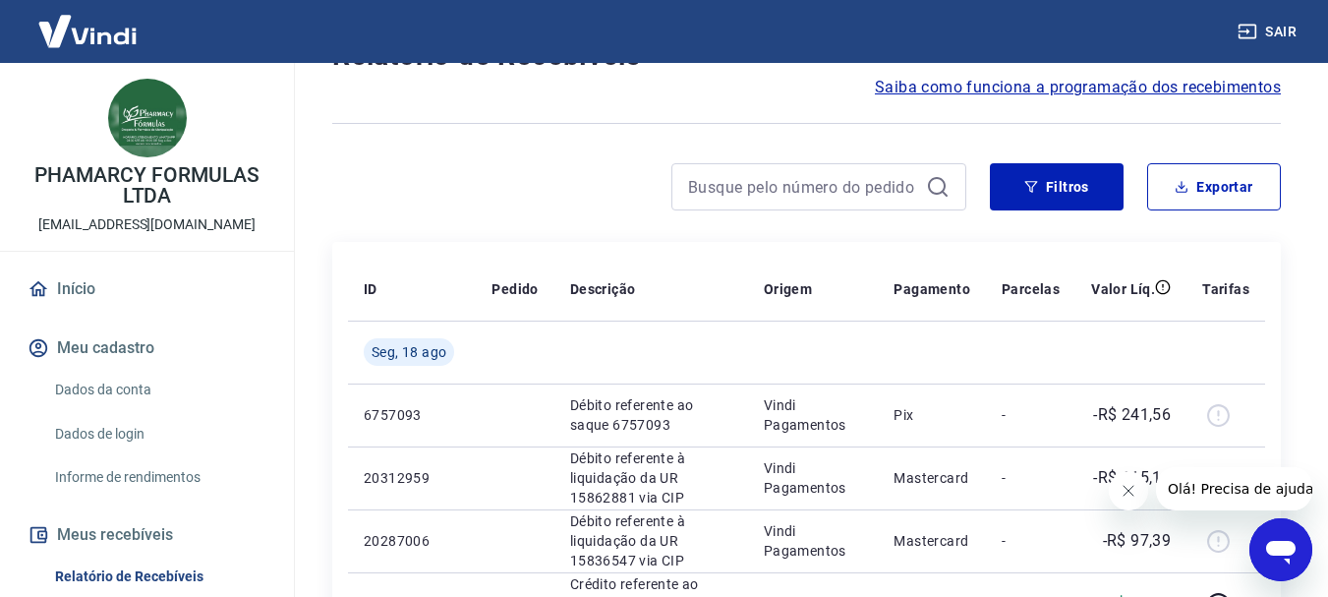
scroll to position [197, 0]
click at [1095, 200] on button "Filtros" at bounding box center [1057, 187] width 134 height 47
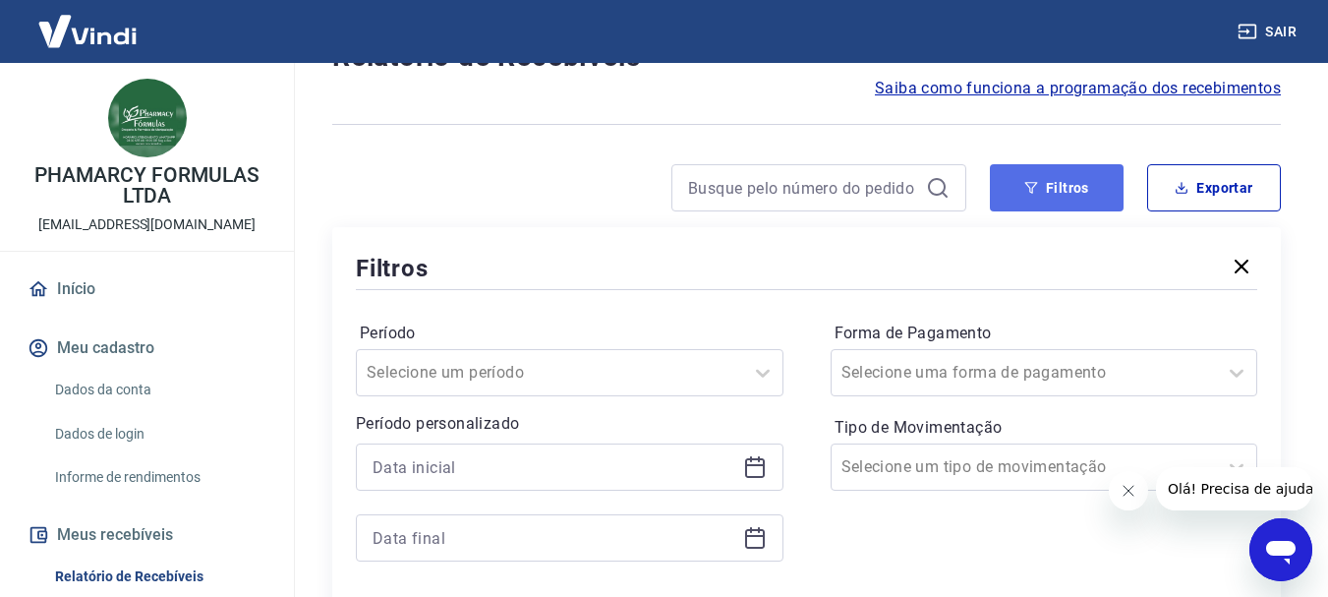
click at [1071, 190] on button "Filtros" at bounding box center [1057, 187] width 134 height 47
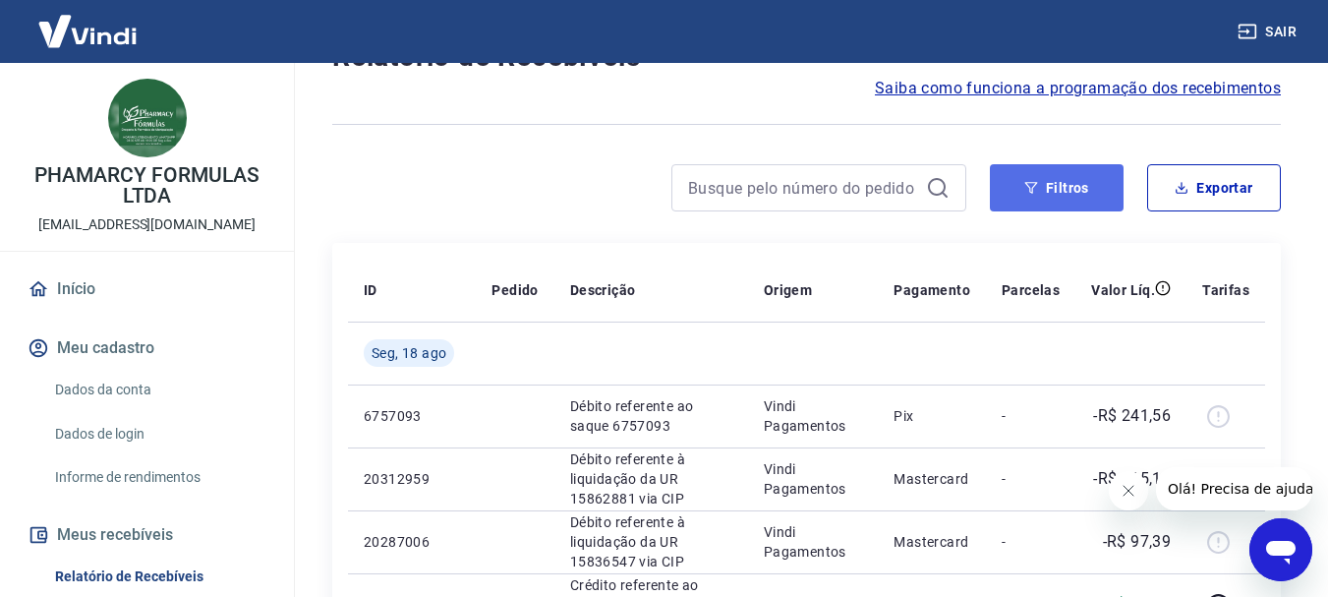
click at [1036, 177] on button "Filtros" at bounding box center [1057, 187] width 134 height 47
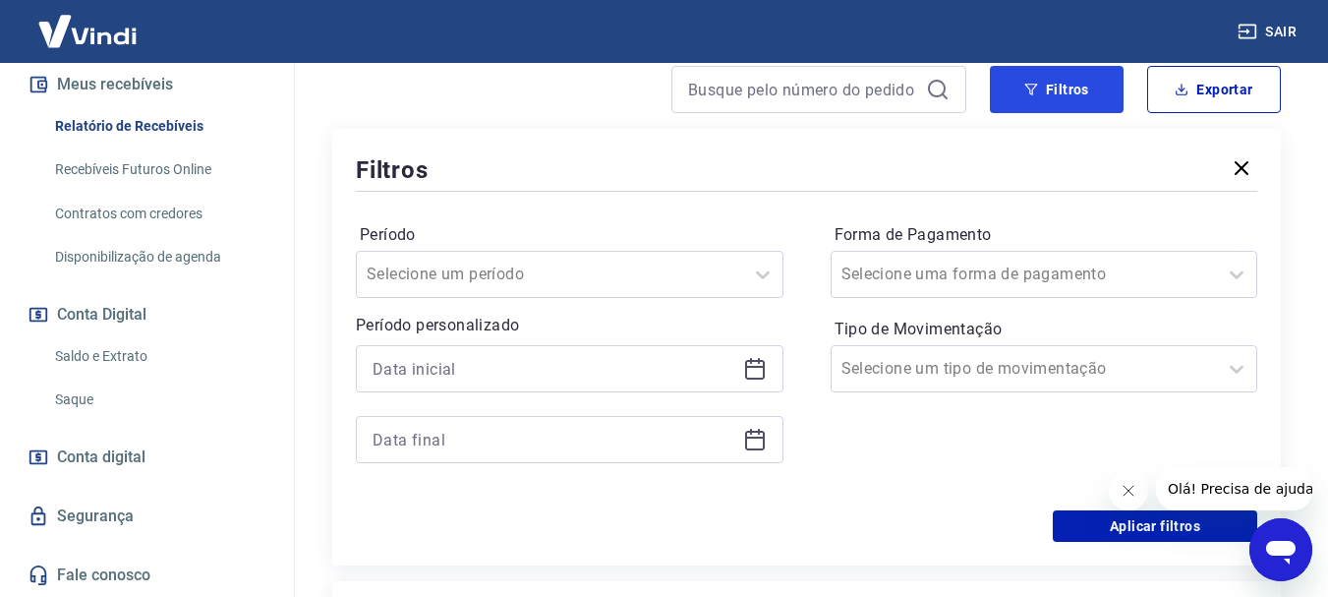
scroll to position [393, 0]
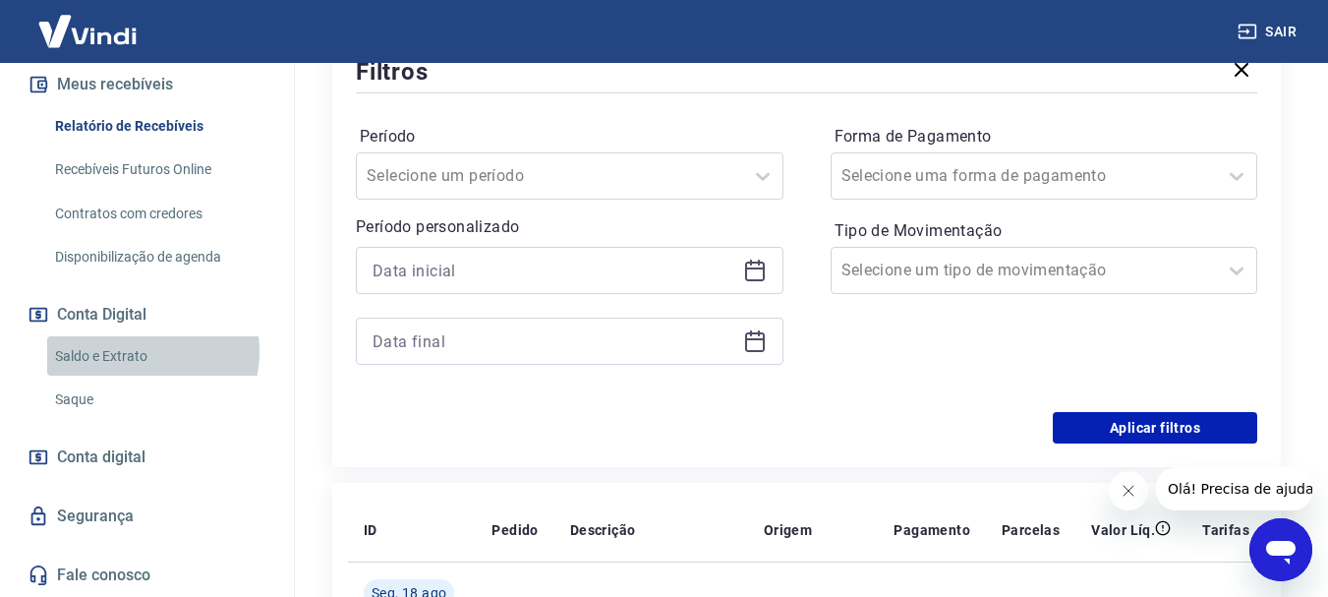
click at [137, 351] on link "Saldo e Extrato" at bounding box center [158, 356] width 223 height 40
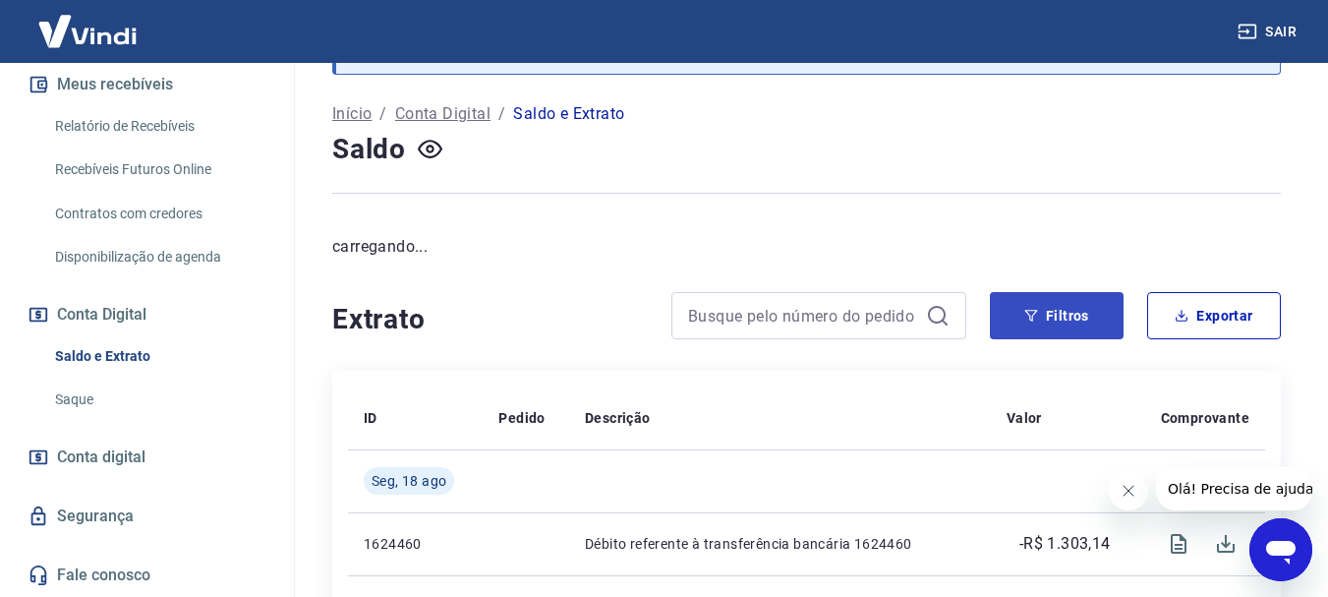
scroll to position [295, 0]
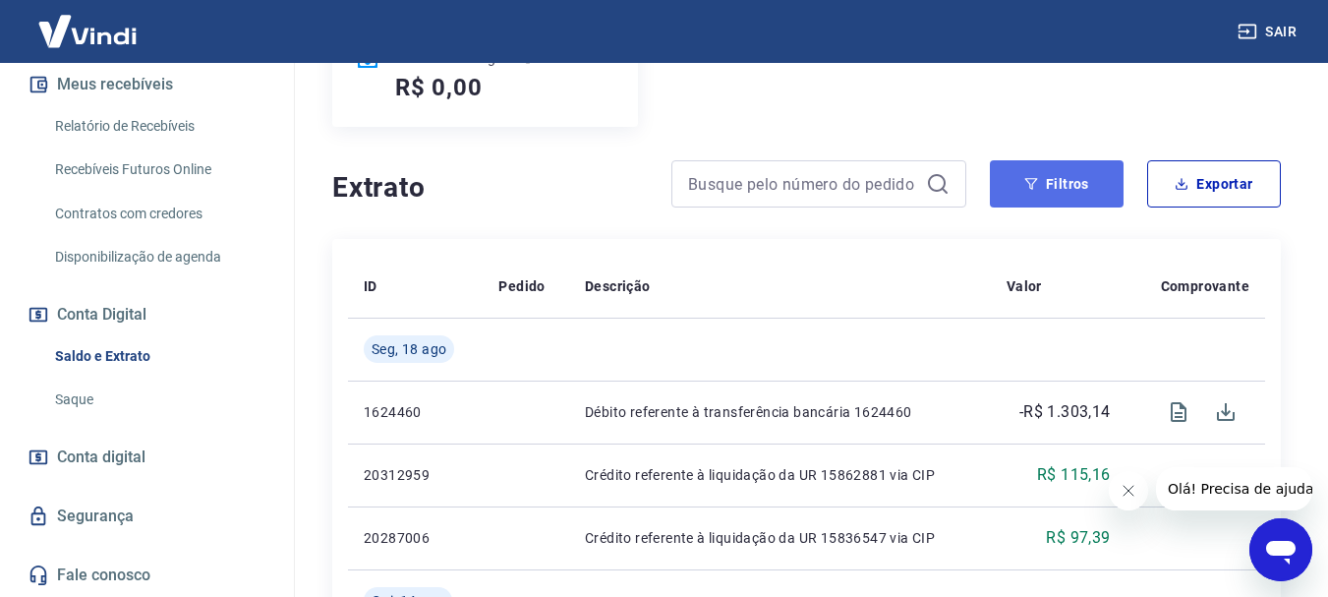
click at [1067, 185] on button "Filtros" at bounding box center [1057, 183] width 134 height 47
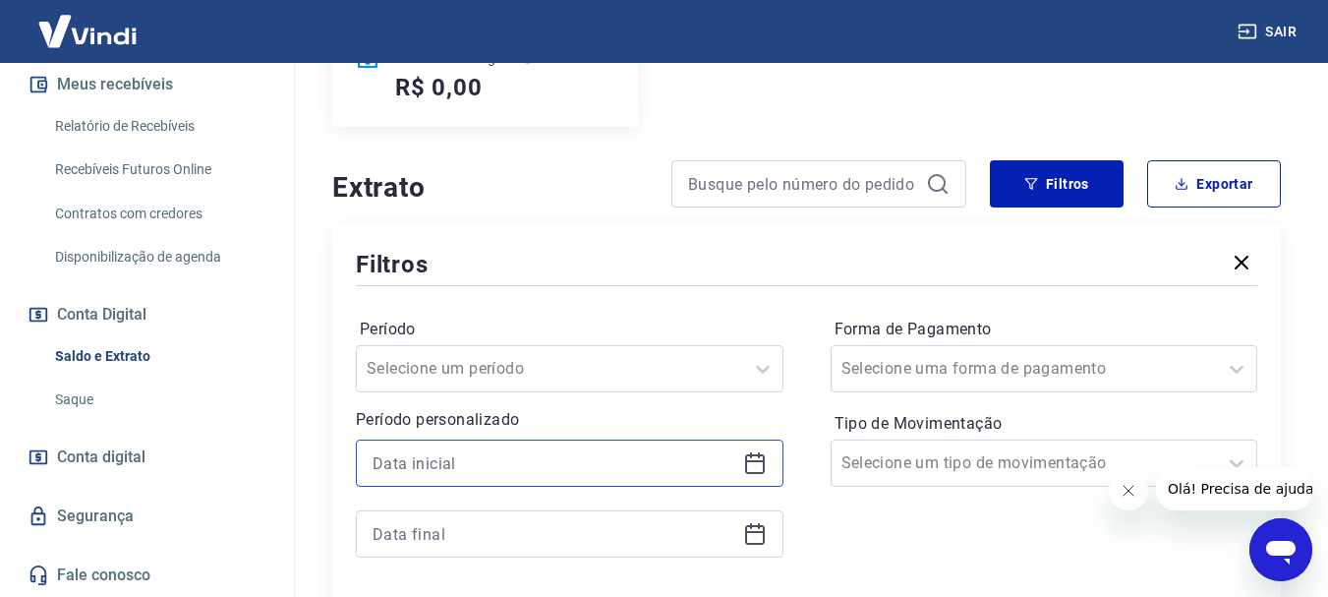
click at [615, 453] on input at bounding box center [554, 462] width 363 height 29
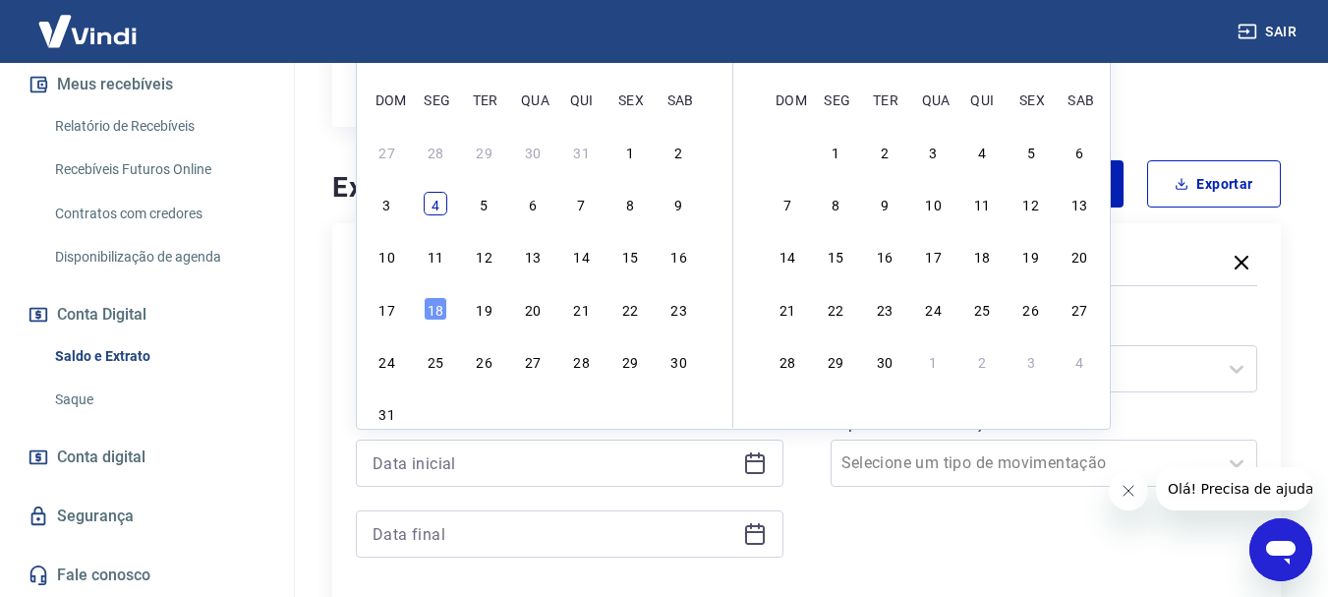
click at [431, 207] on div "4" at bounding box center [436, 204] width 24 height 24
type input "[DATE]"
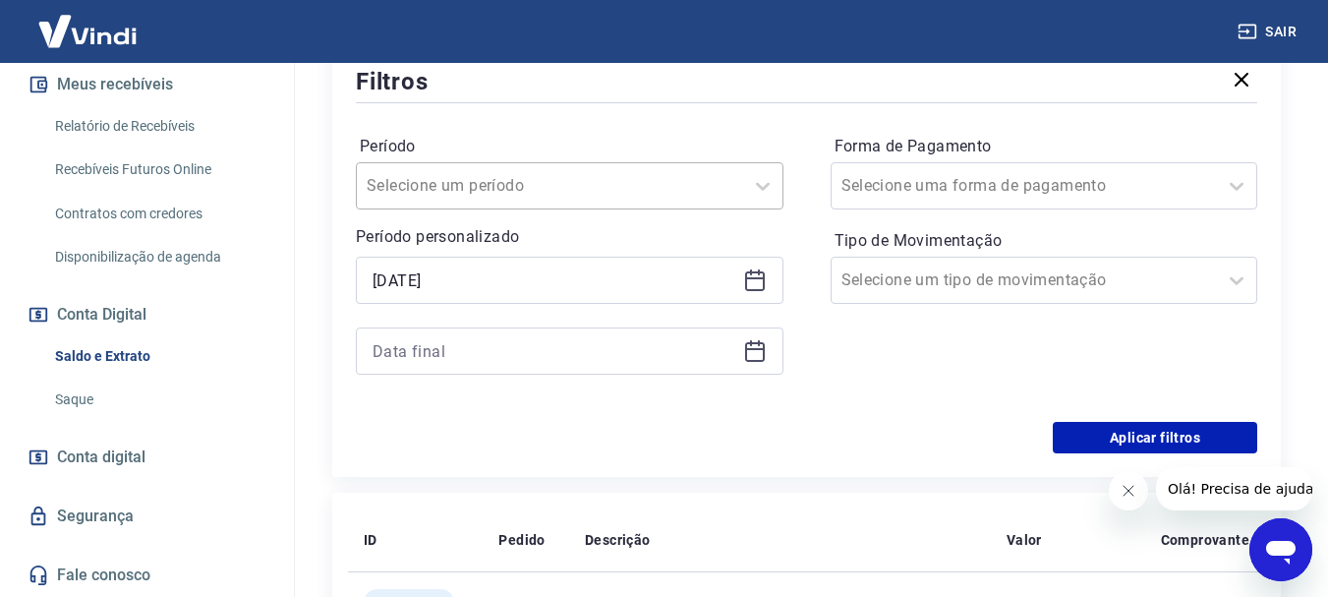
scroll to position [491, 0]
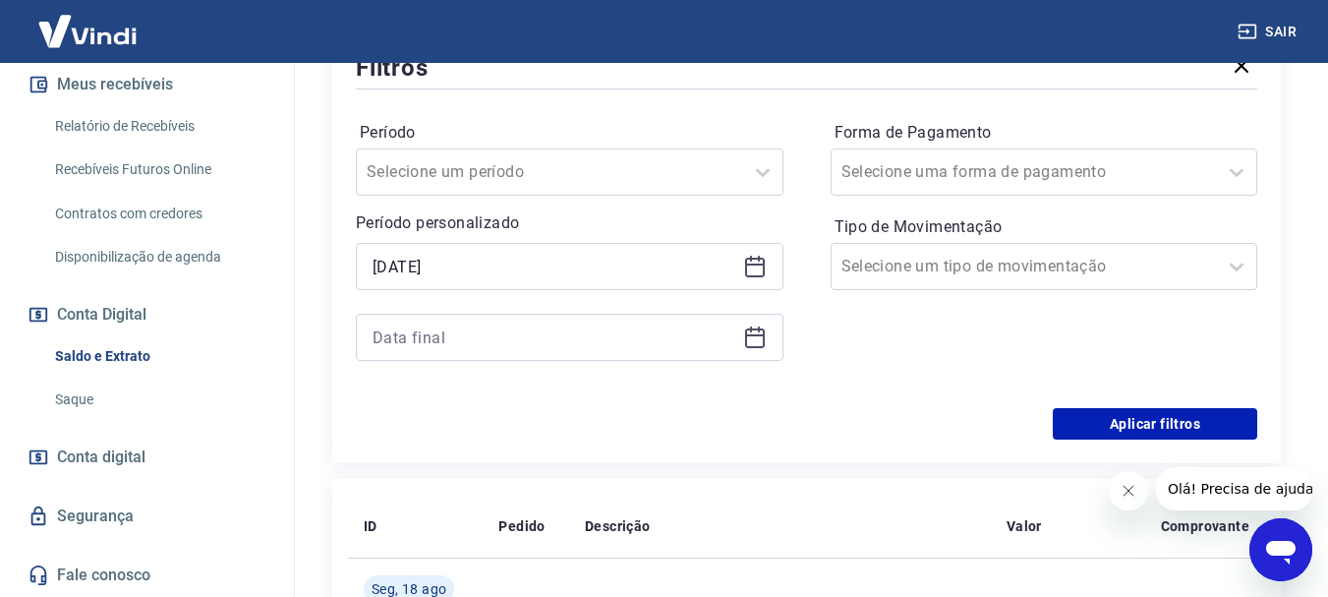
click at [754, 339] on icon at bounding box center [755, 337] width 24 height 24
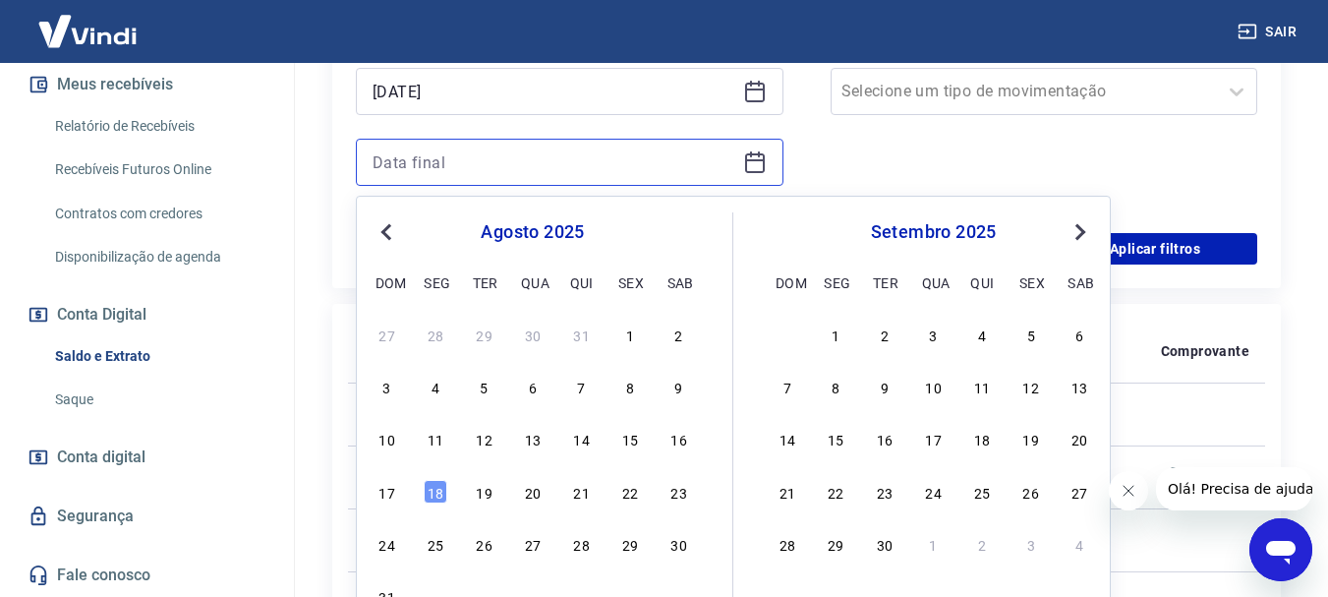
scroll to position [688, 0]
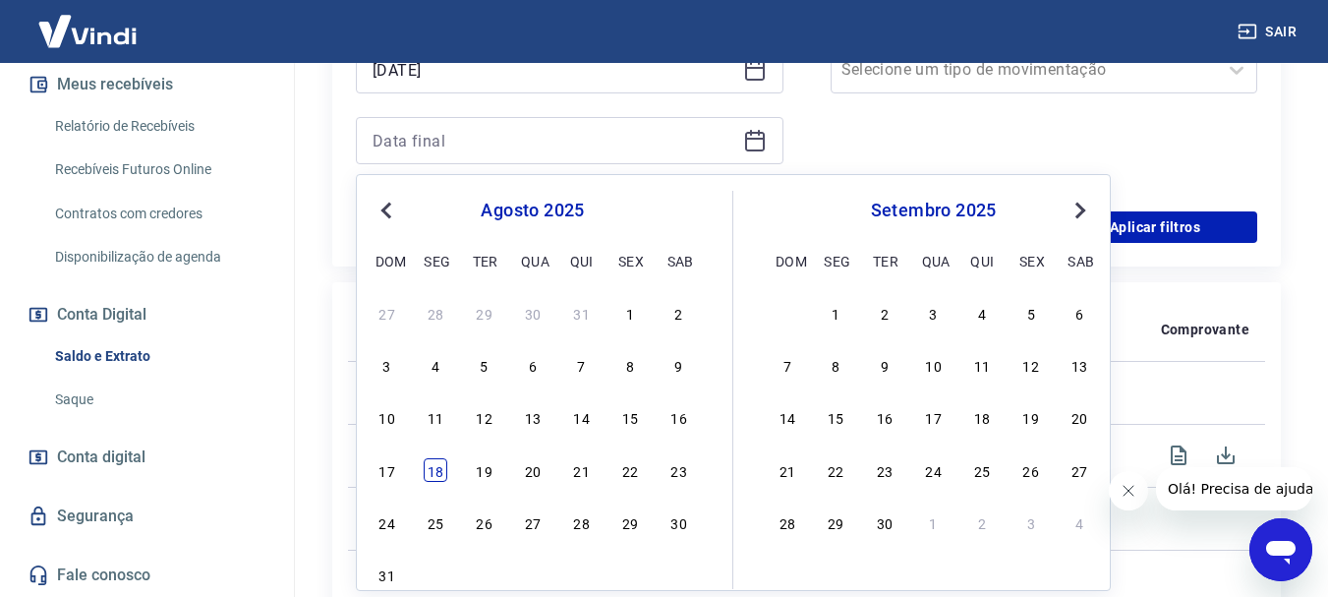
click at [430, 481] on div "18" at bounding box center [436, 470] width 24 height 24
type input "[DATE]"
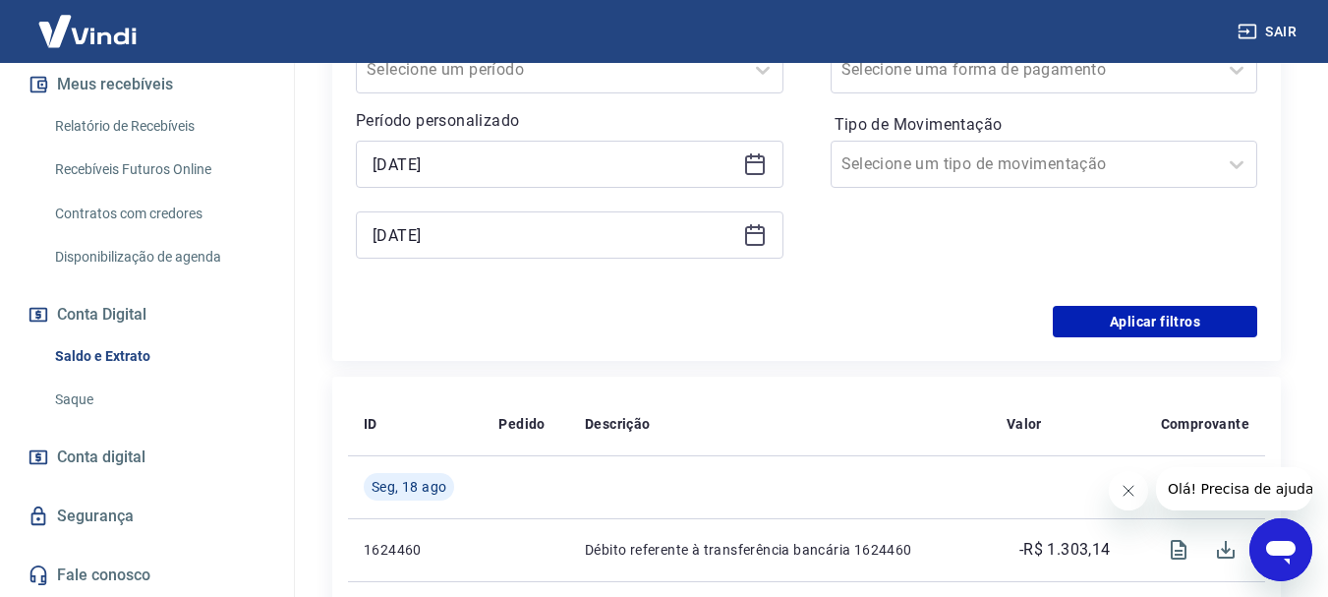
scroll to position [491, 0]
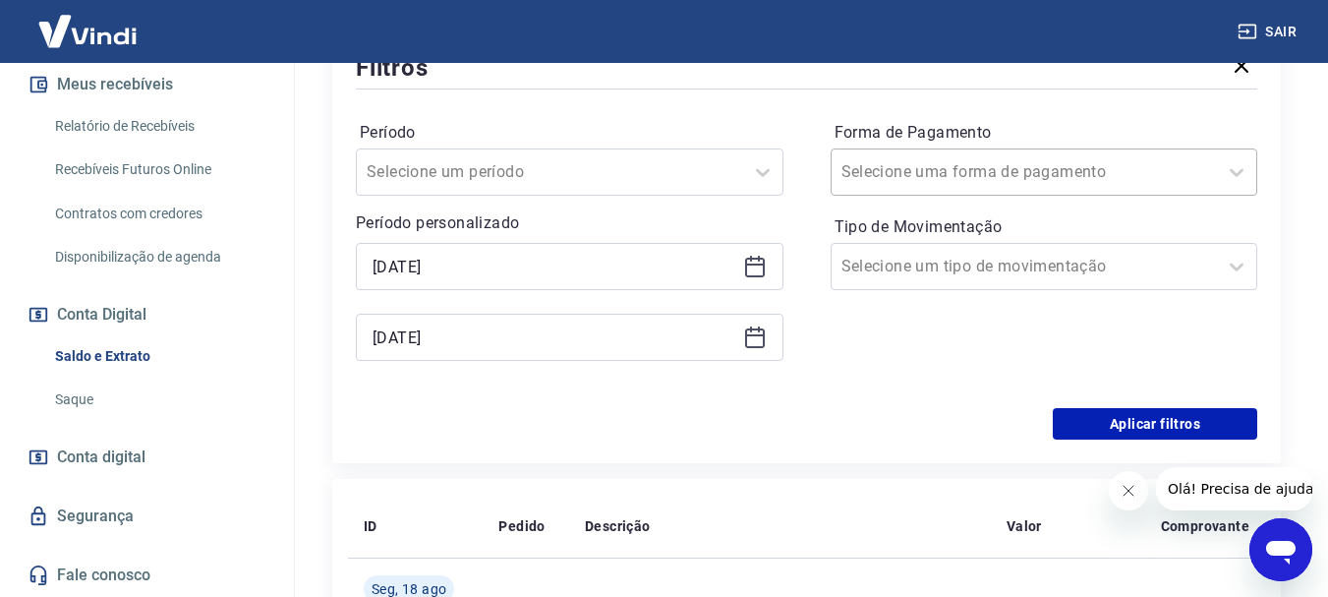
click at [1097, 187] on div "Selecione uma forma de pagamento" at bounding box center [1025, 171] width 386 height 35
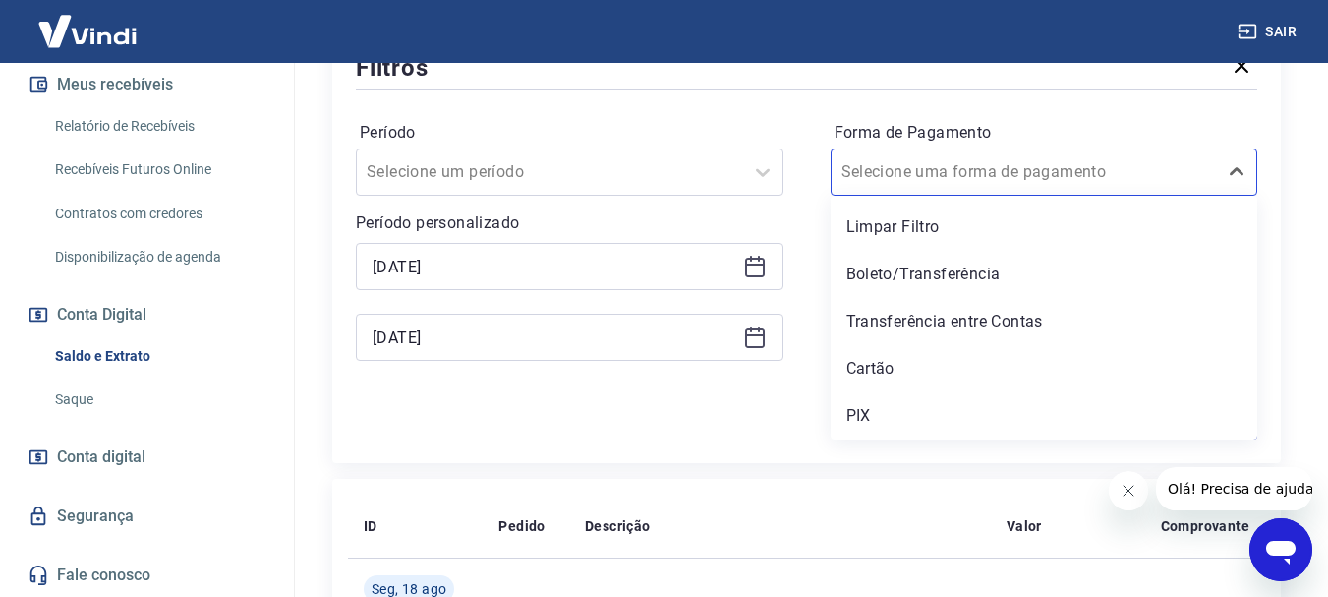
click at [904, 403] on div "PIX" at bounding box center [1045, 415] width 428 height 39
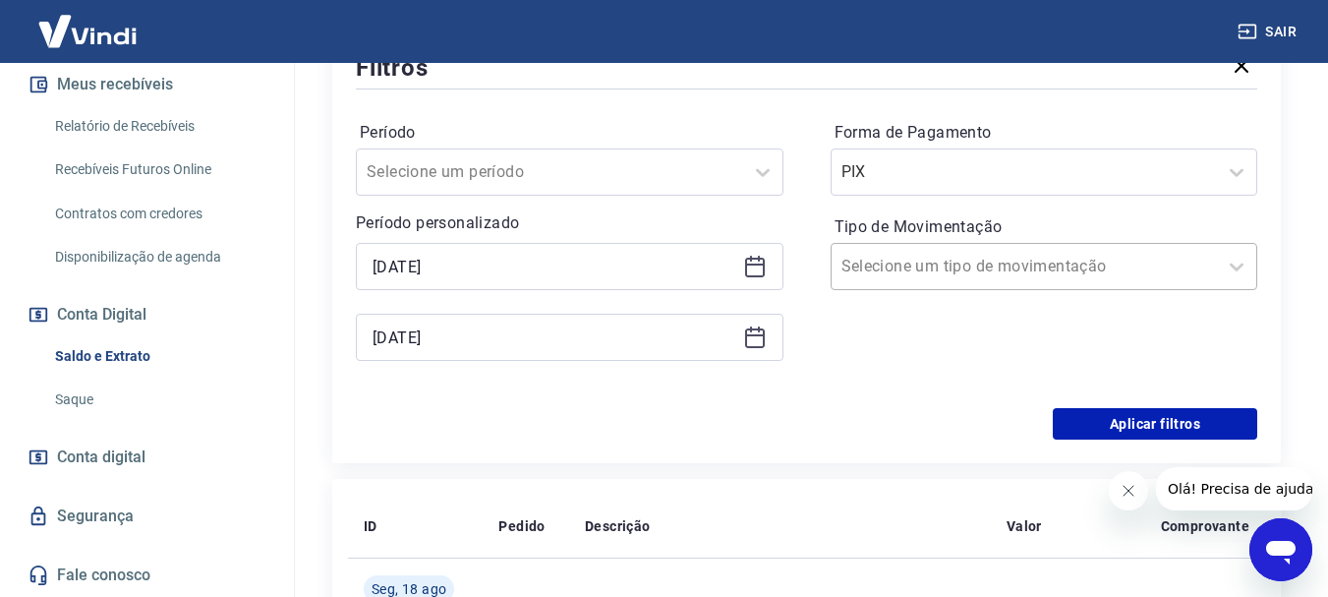
click at [1026, 270] on div at bounding box center [1024, 267] width 367 height 28
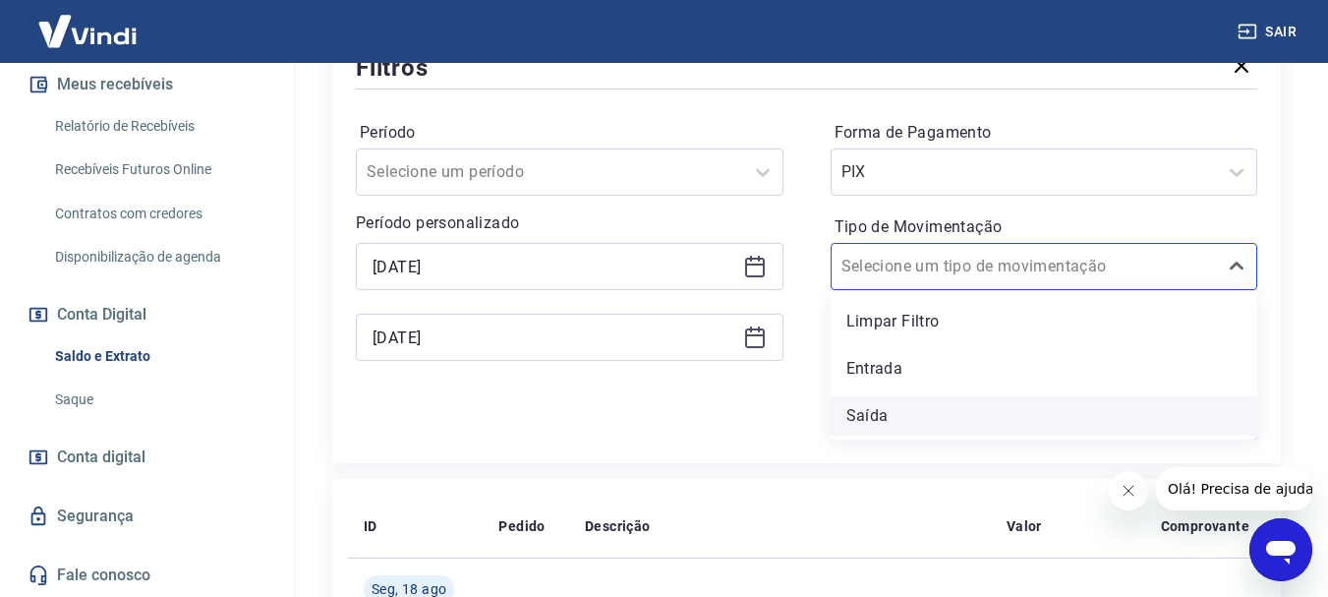
click at [940, 408] on div "Saída" at bounding box center [1045, 415] width 428 height 39
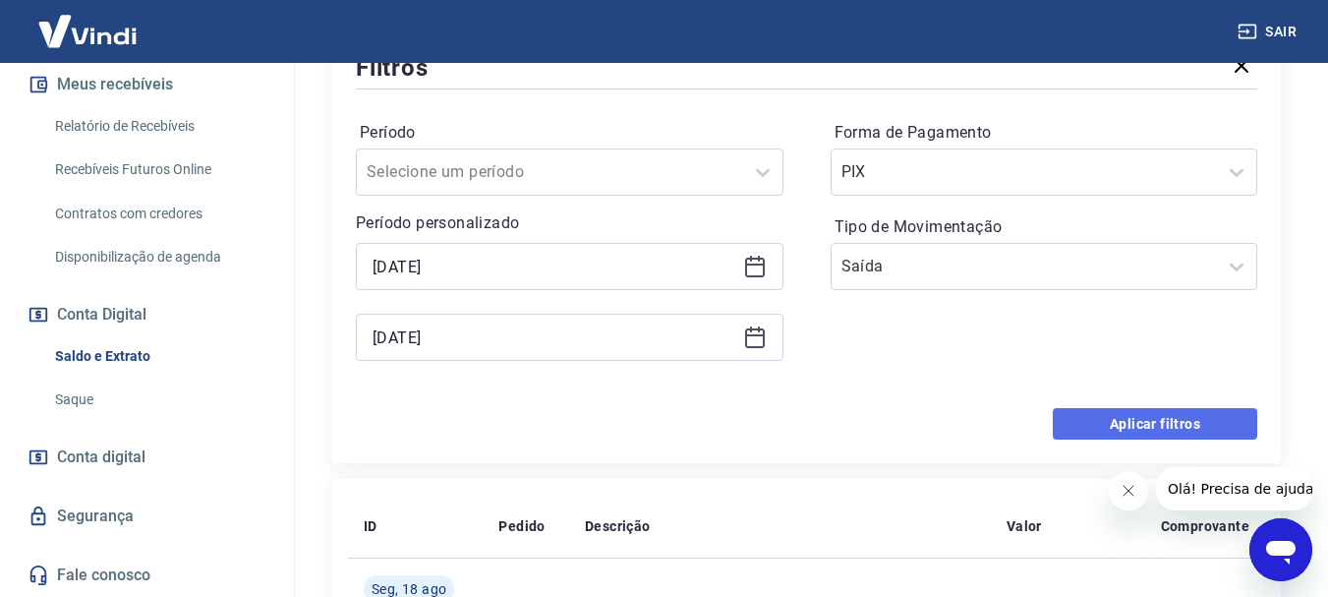
click at [1105, 416] on button "Aplicar filtros" at bounding box center [1155, 423] width 204 height 31
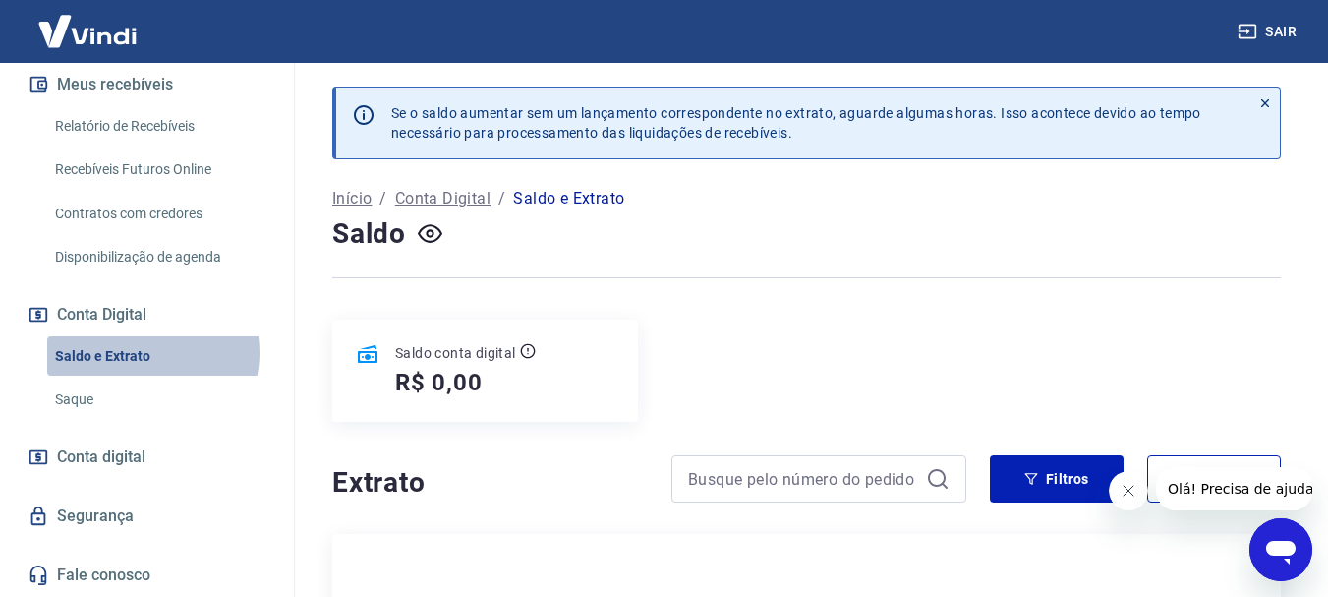
click at [139, 352] on link "Saldo e Extrato" at bounding box center [158, 356] width 223 height 40
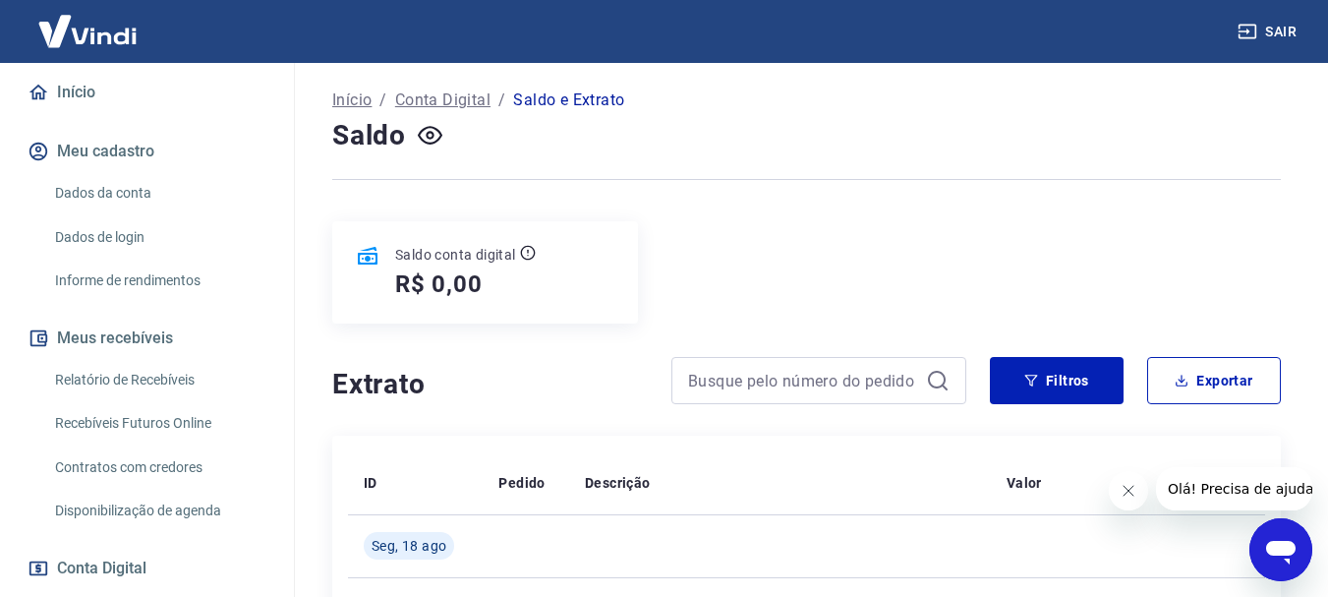
scroll to position [295, 0]
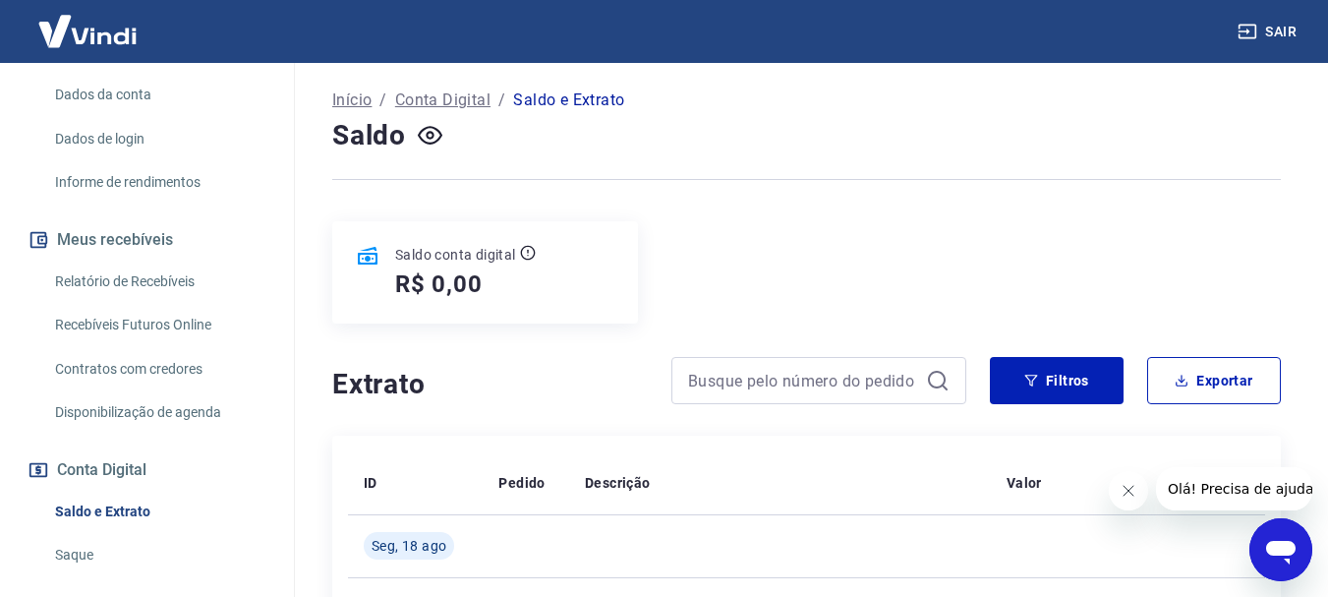
click at [161, 283] on link "Relatório de Recebíveis" at bounding box center [158, 281] width 223 height 40
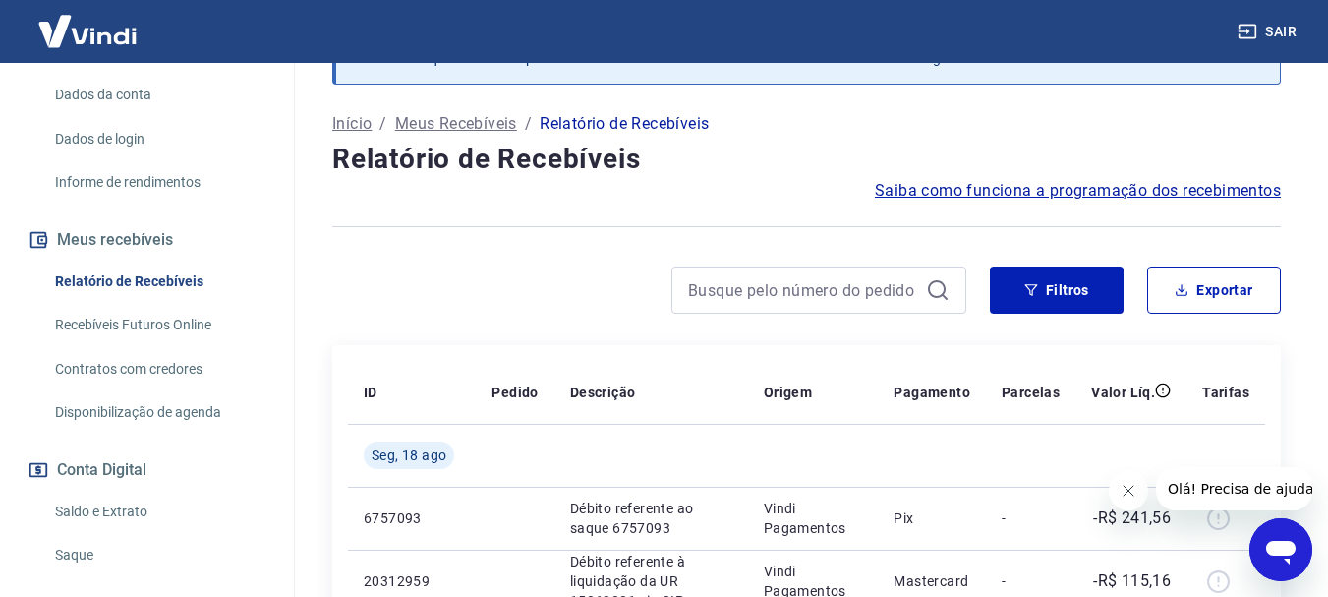
scroll to position [98, 0]
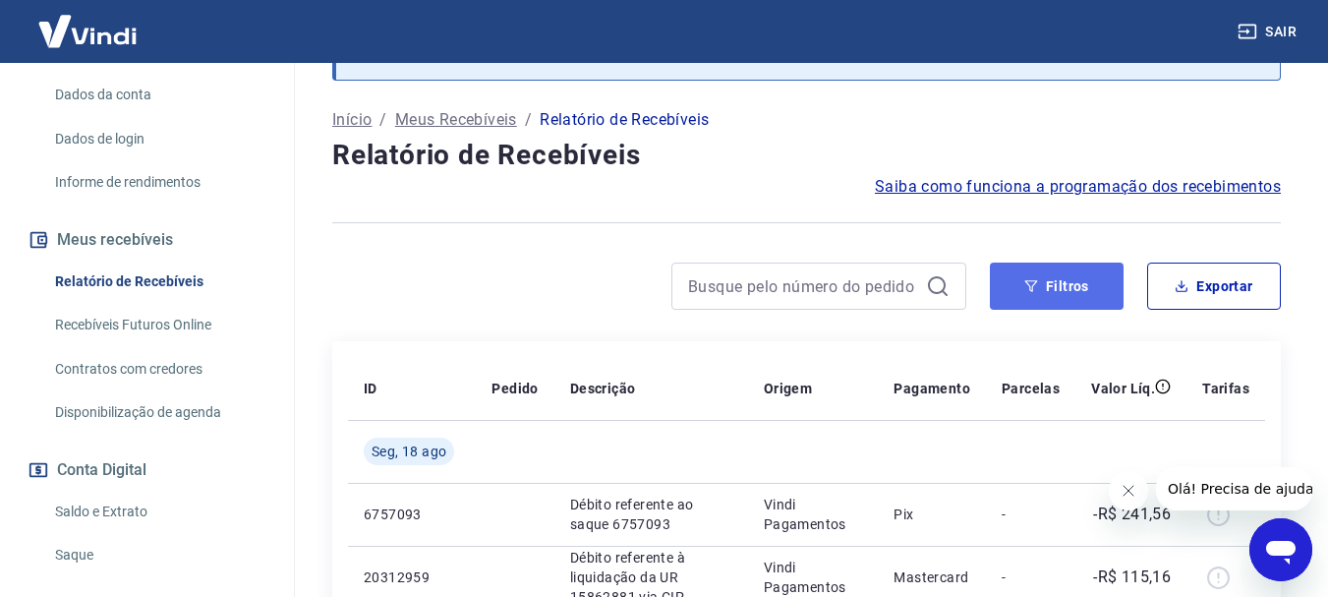
click at [1003, 273] on button "Filtros" at bounding box center [1057, 285] width 134 height 47
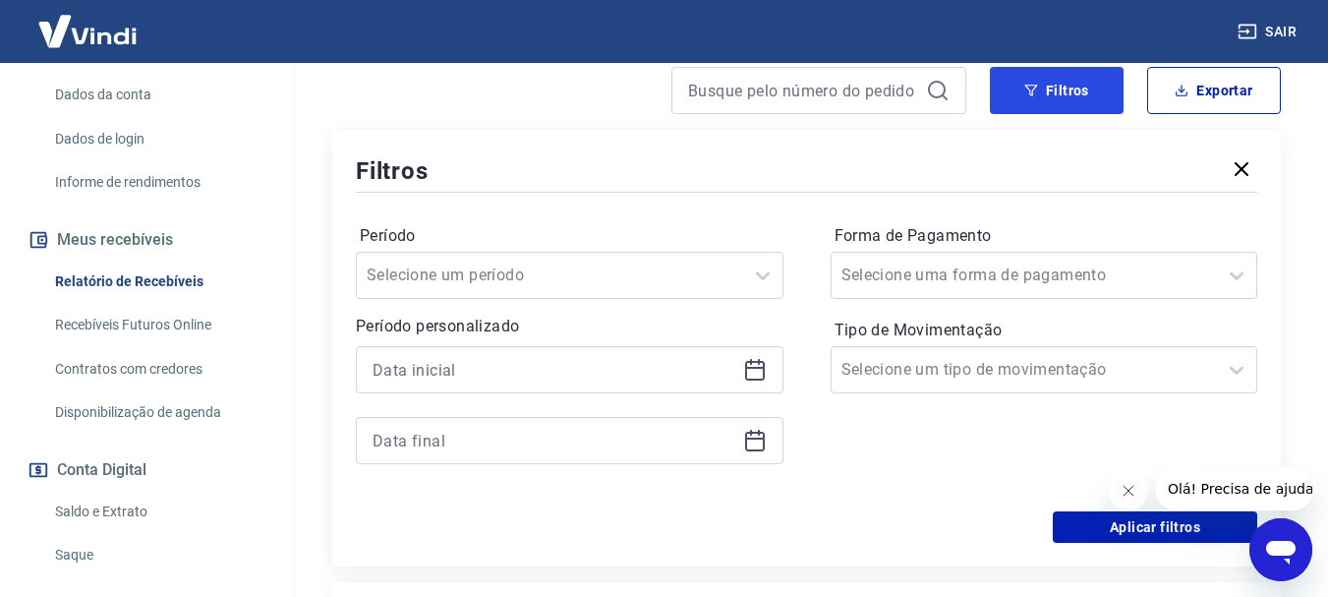
scroll to position [295, 0]
click at [764, 379] on icon at bounding box center [755, 369] width 24 height 24
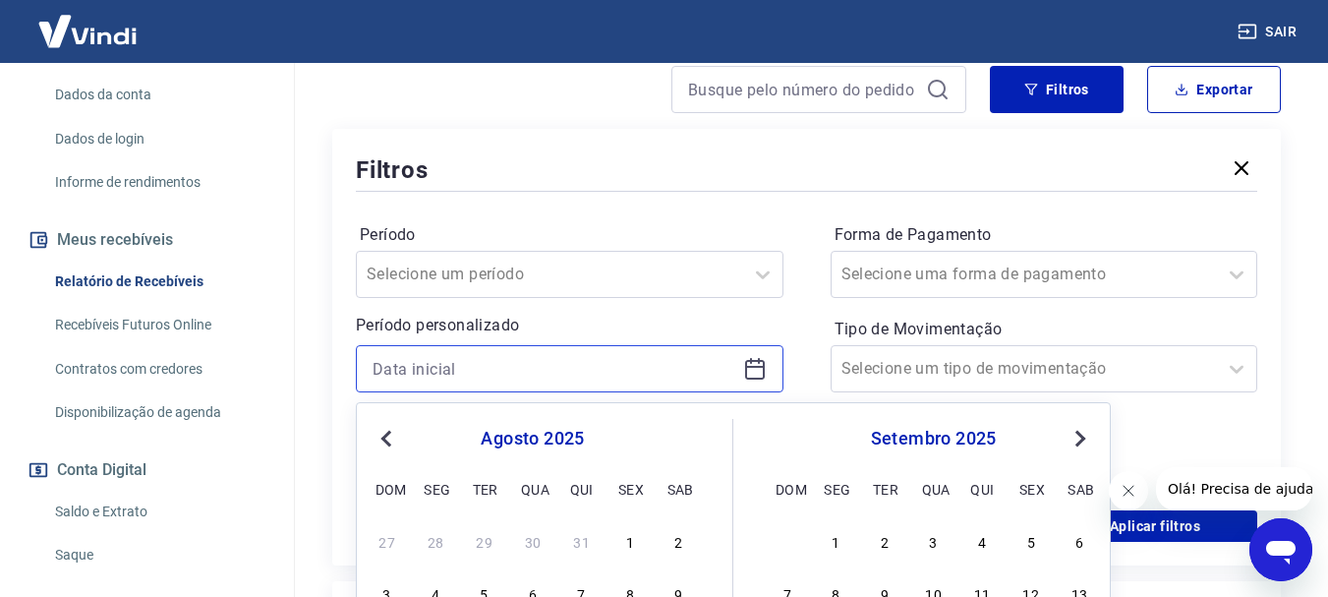
scroll to position [590, 0]
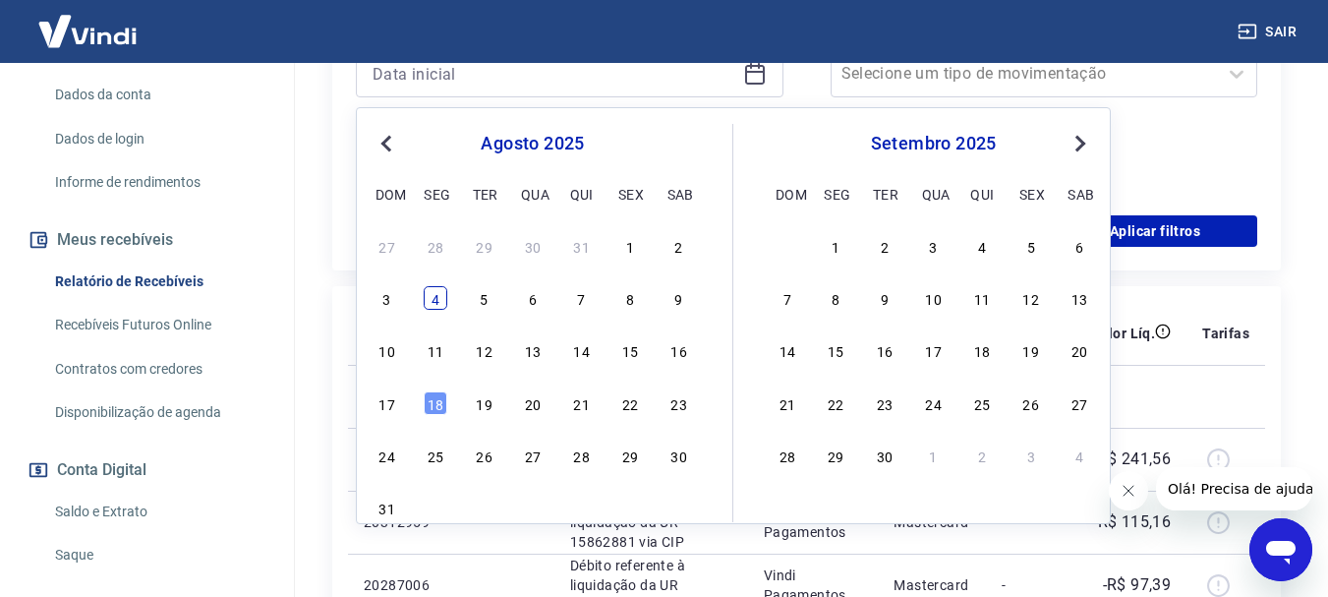
click at [438, 309] on div "4" at bounding box center [436, 298] width 24 height 24
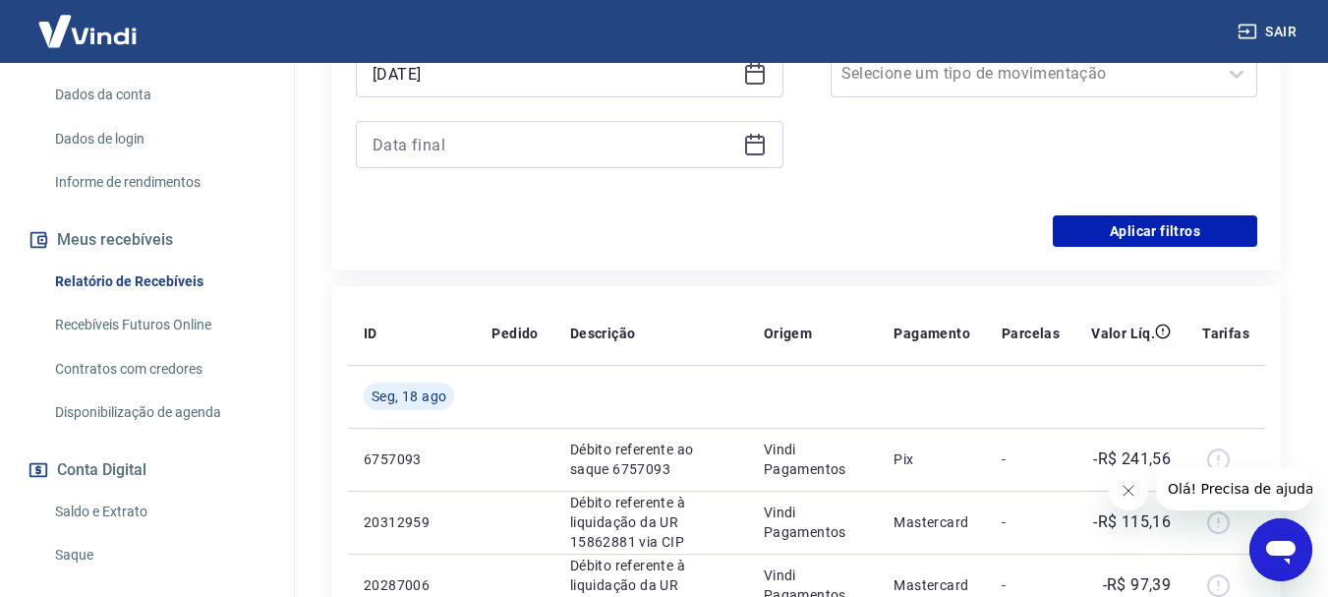
type input "[DATE]"
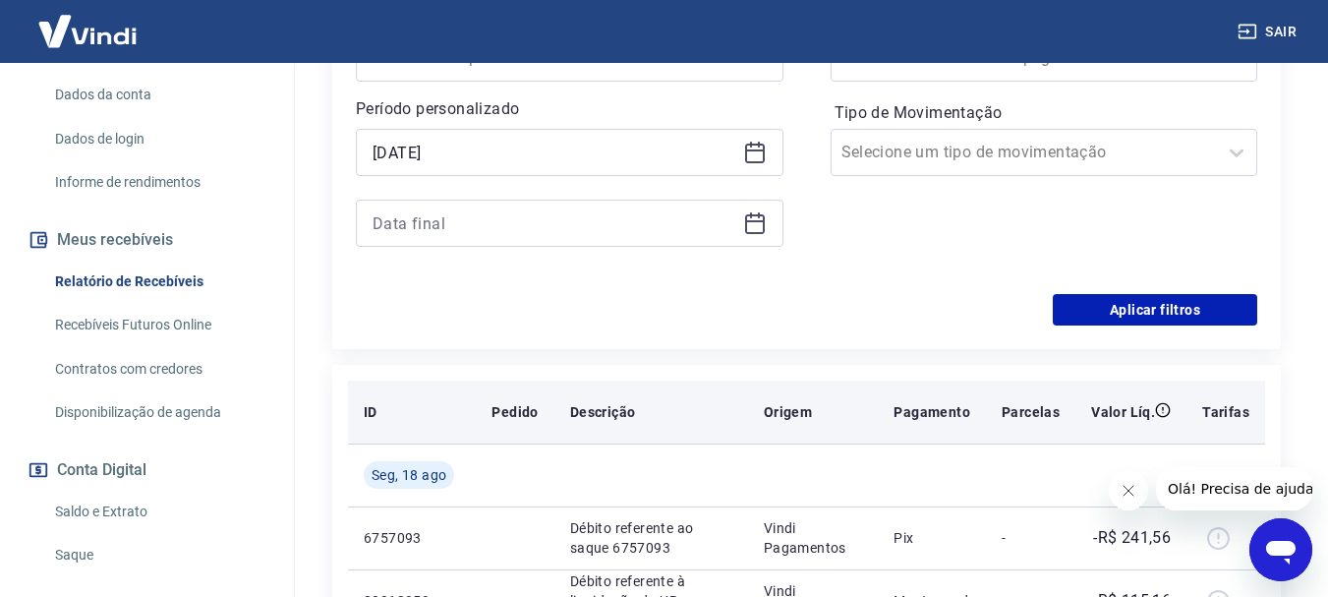
scroll to position [393, 0]
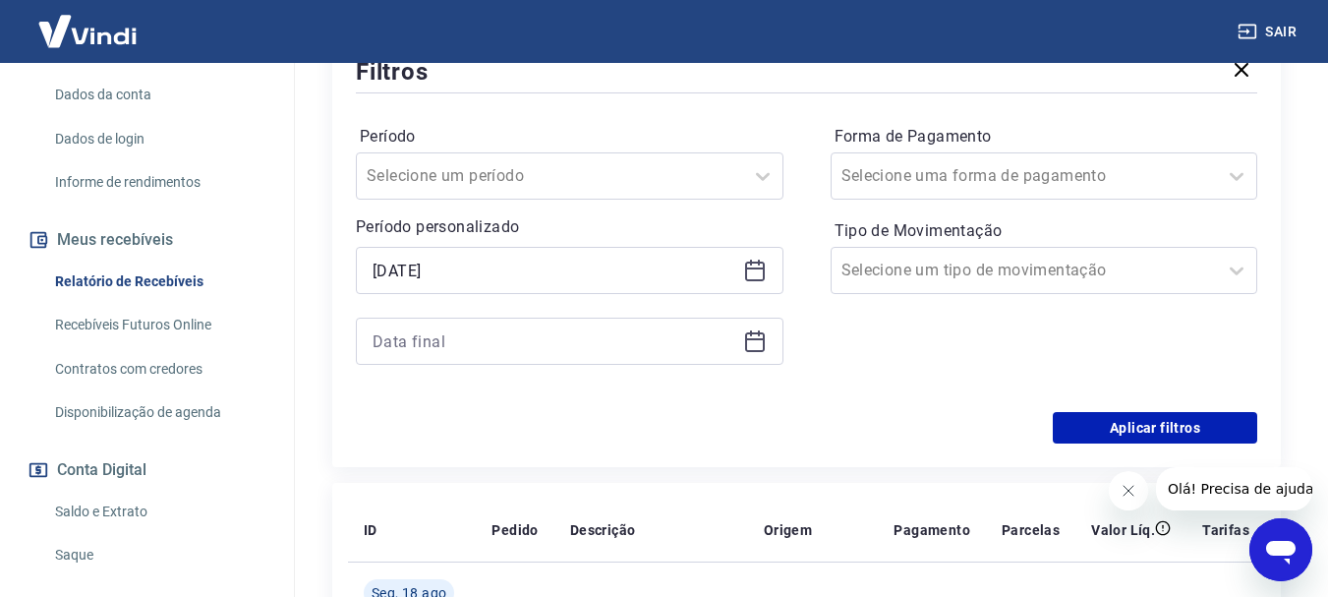
click at [749, 345] on icon at bounding box center [755, 341] width 24 height 24
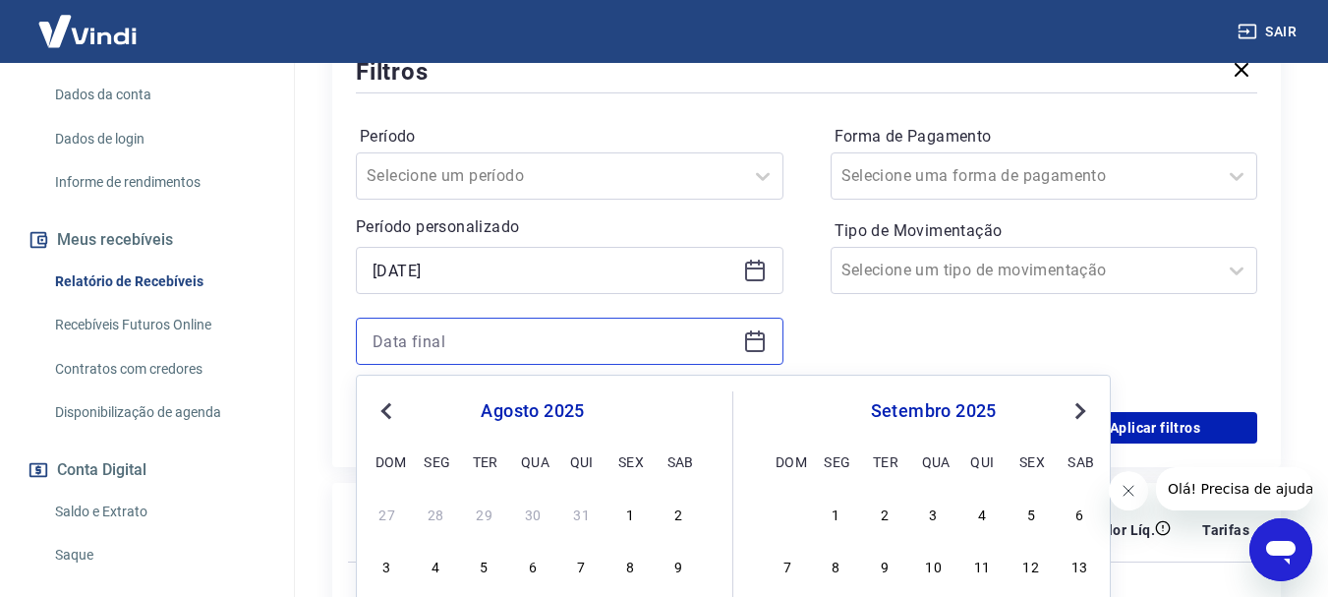
scroll to position [590, 0]
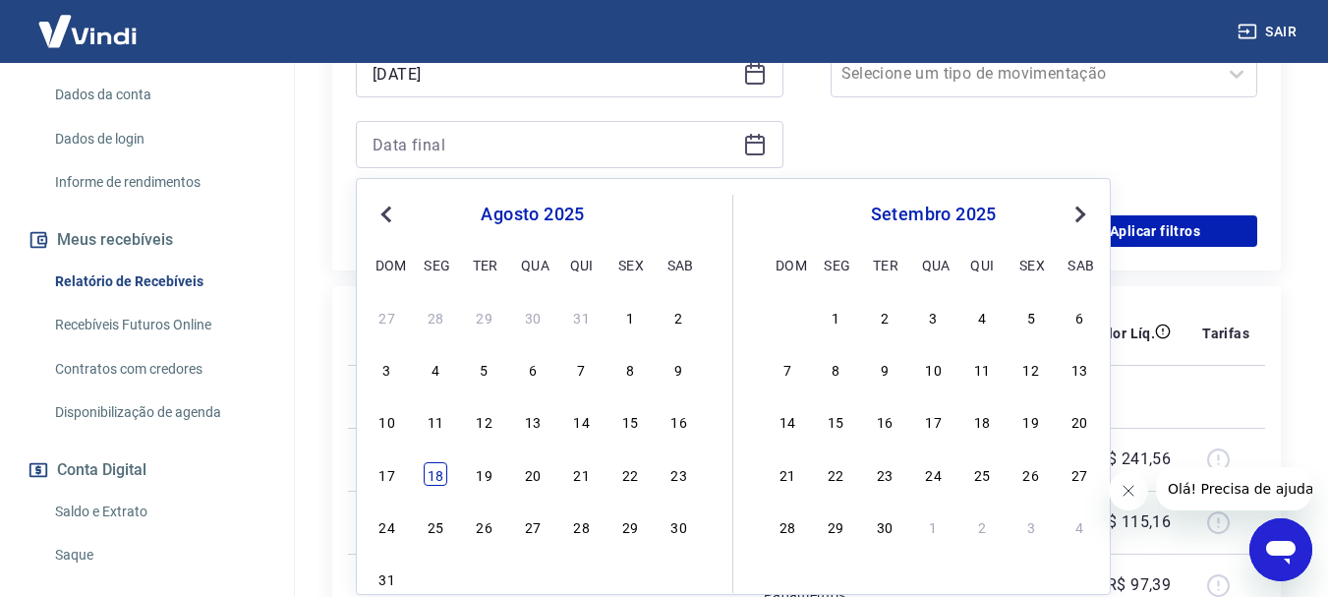
click at [437, 471] on div "18" at bounding box center [436, 474] width 24 height 24
type input "[DATE]"
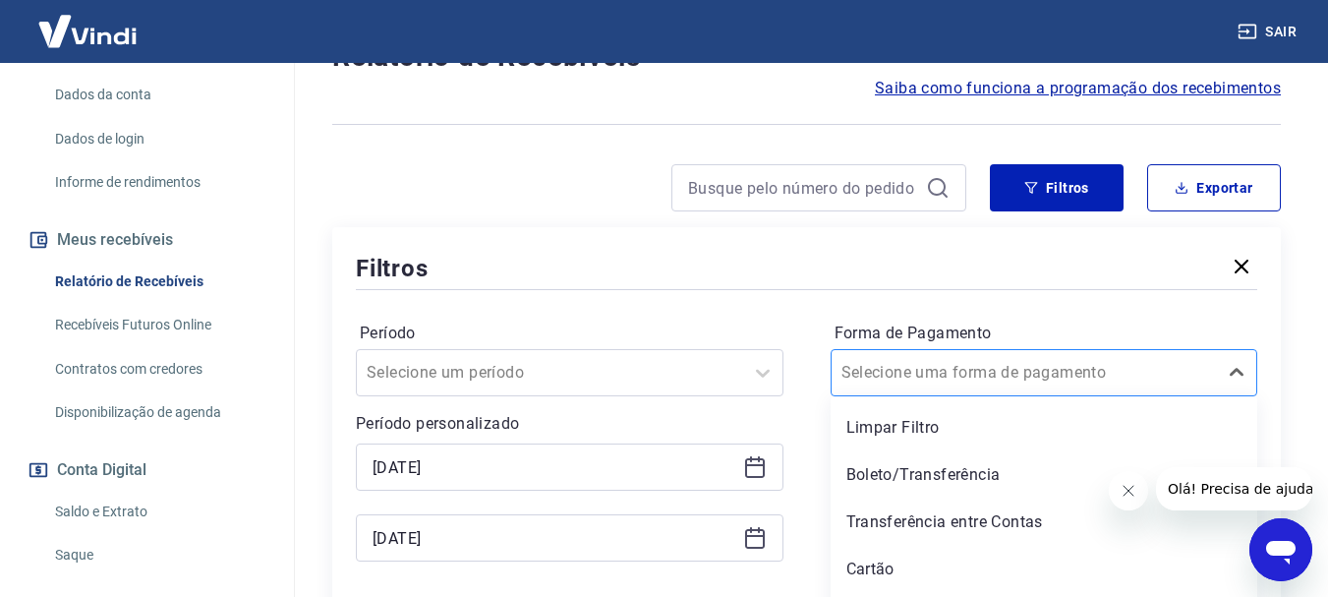
scroll to position [240, 0]
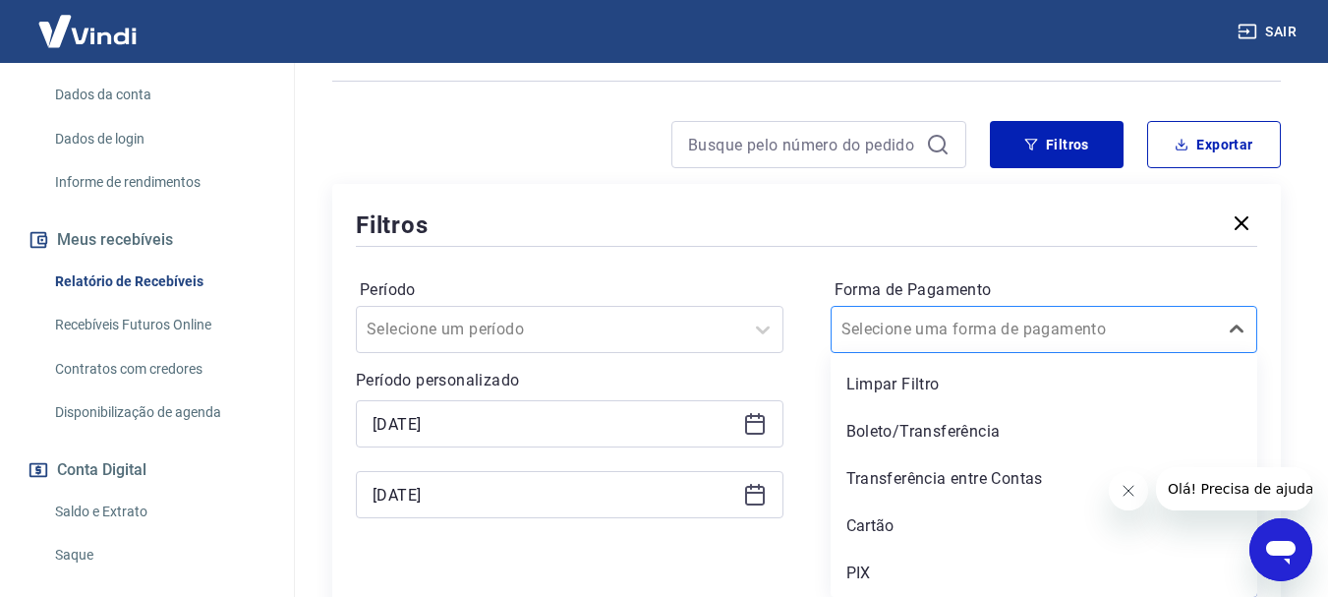
click at [1014, 353] on div "option Limpar Filtro focused, 1 of 5. 5 results available. Use Up and Down to c…" at bounding box center [1045, 329] width 428 height 47
click at [863, 568] on div "PIX" at bounding box center [1045, 572] width 428 height 39
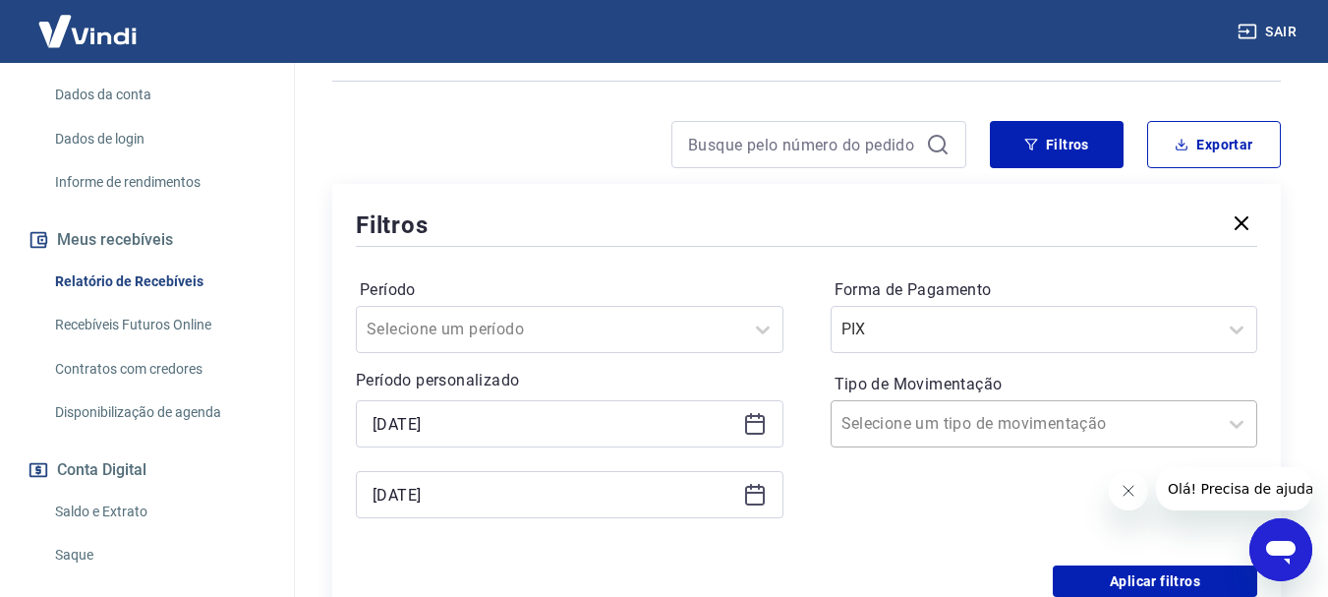
click at [954, 420] on input "Tipo de Movimentação" at bounding box center [940, 424] width 199 height 24
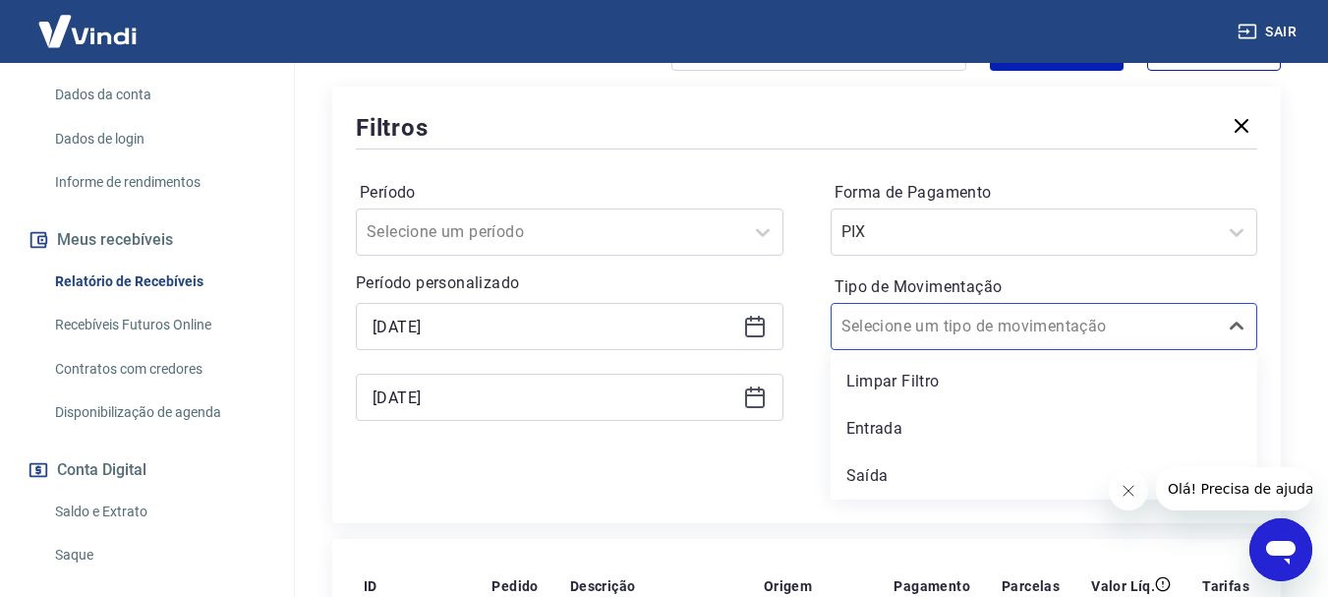
scroll to position [338, 0]
click at [876, 472] on div "Saída" at bounding box center [1045, 474] width 428 height 39
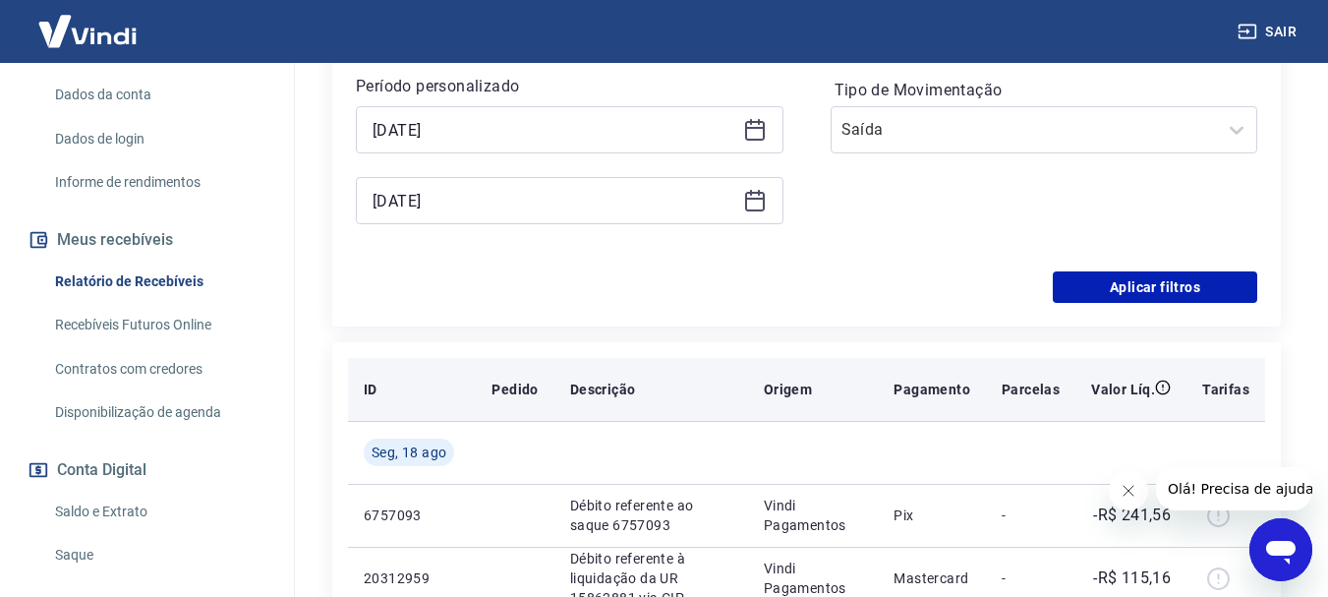
scroll to position [535, 0]
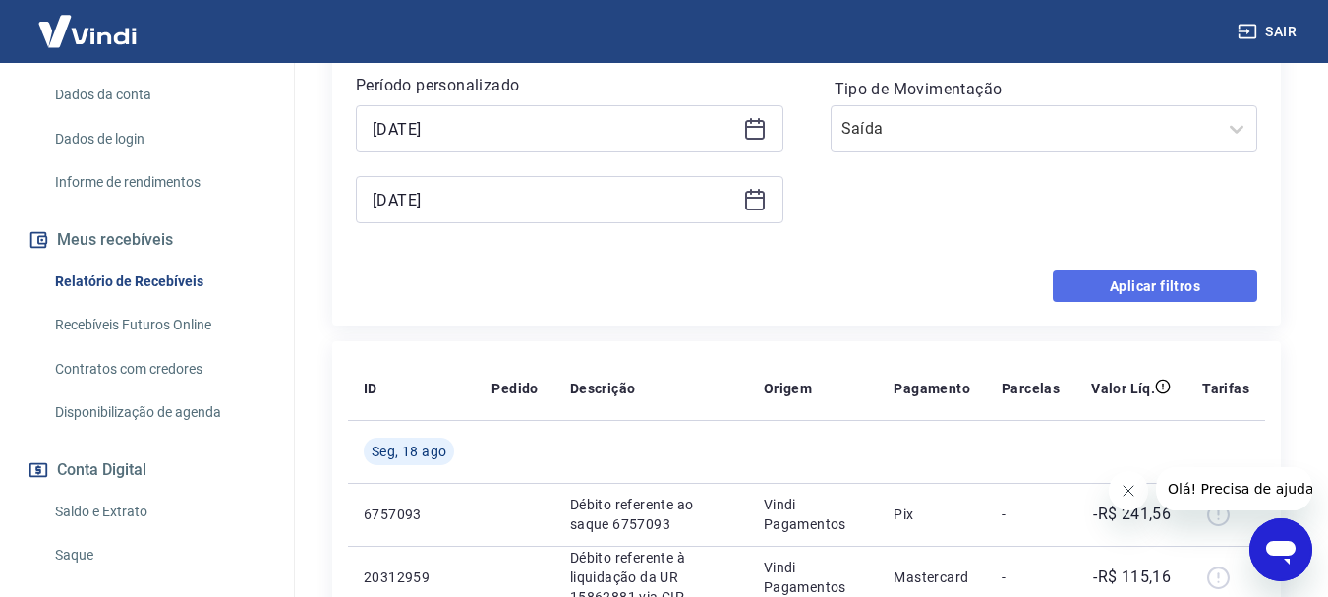
click at [1125, 288] on button "Aplicar filtros" at bounding box center [1155, 285] width 204 height 31
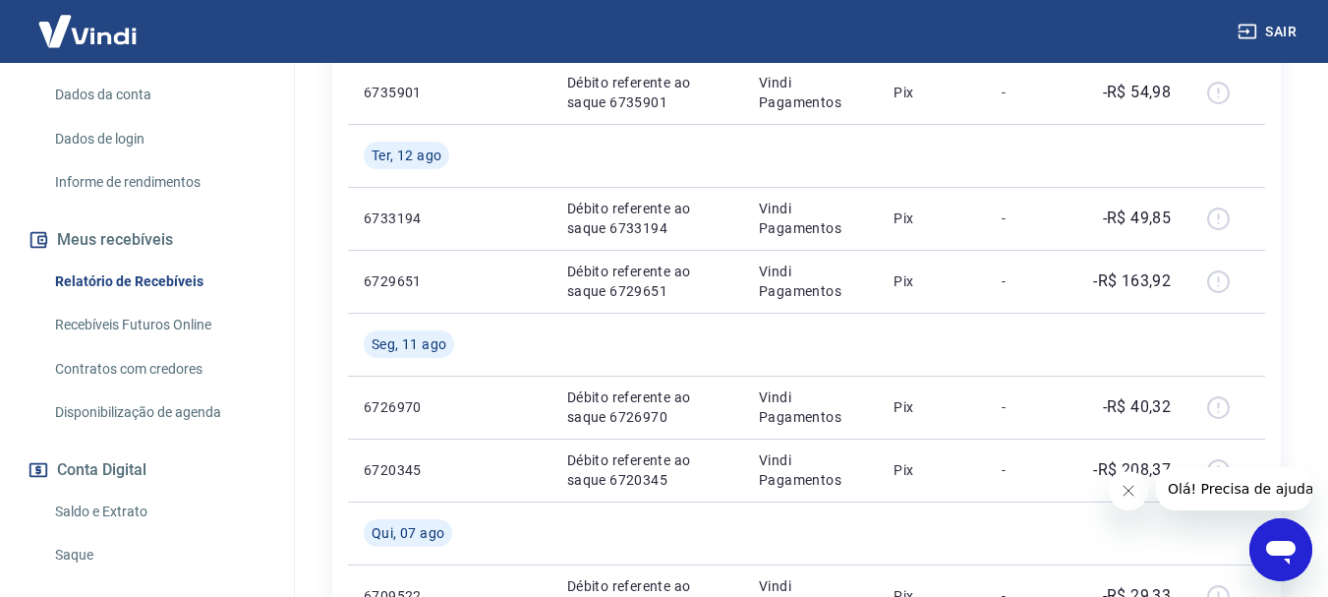
scroll to position [815, 0]
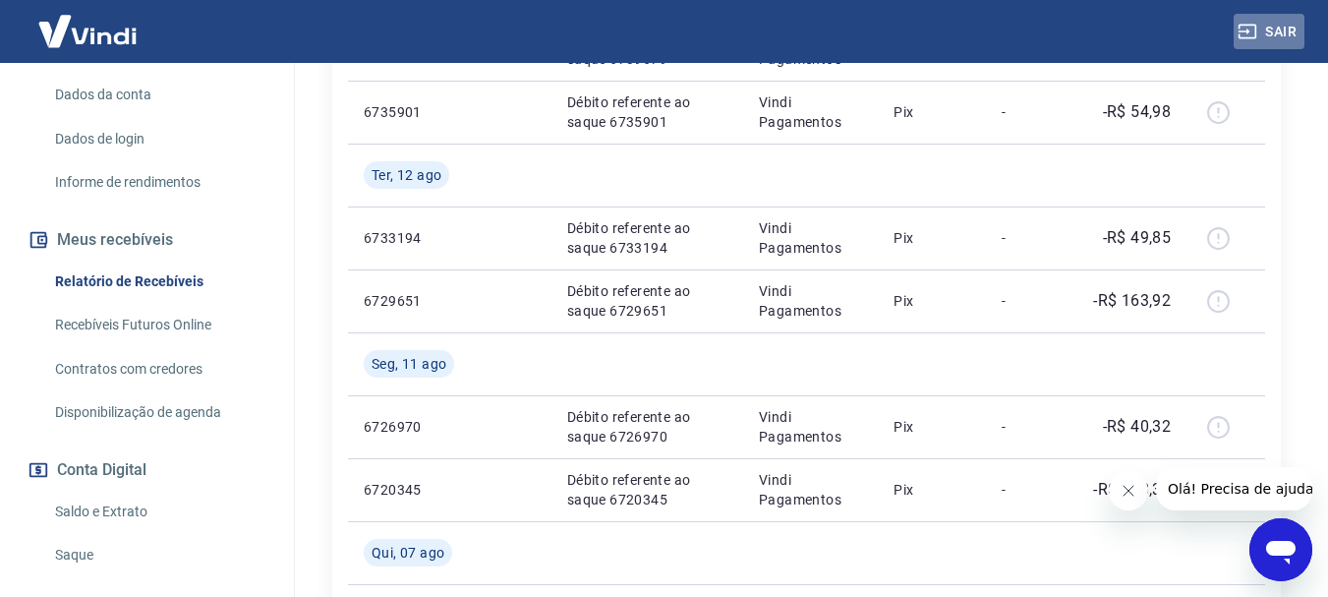
click at [1279, 32] on button "Sair" at bounding box center [1269, 32] width 71 height 36
